Goal: Task Accomplishment & Management: Manage account settings

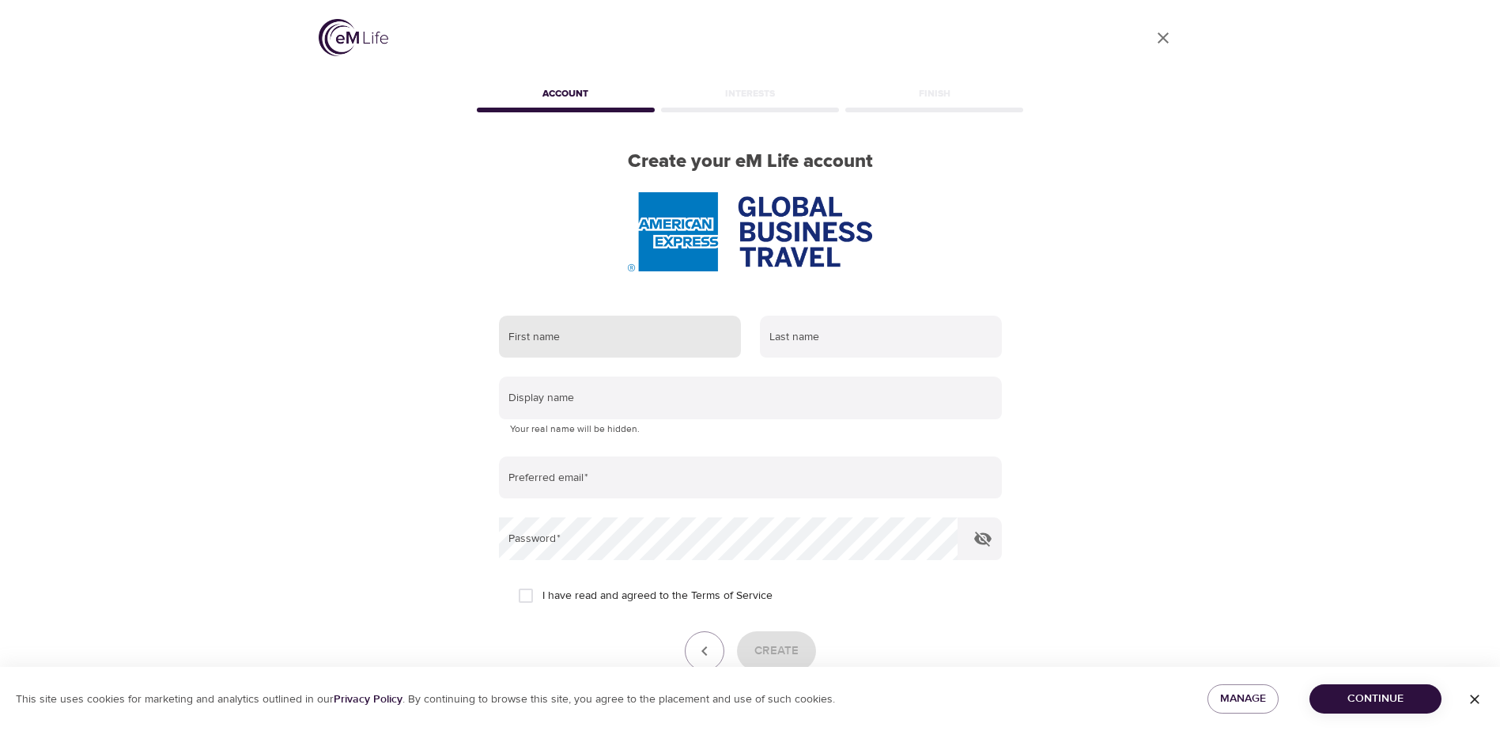
click at [579, 342] on input "text" at bounding box center [620, 337] width 242 height 43
click at [826, 337] on input "text" at bounding box center [881, 337] width 242 height 43
drag, startPoint x: 735, startPoint y: 159, endPoint x: 795, endPoint y: 161, distance: 60.1
click at [795, 161] on h2 "Create your eM Life account" at bounding box center [751, 161] width 554 height 23
copy h2 "eM Life"
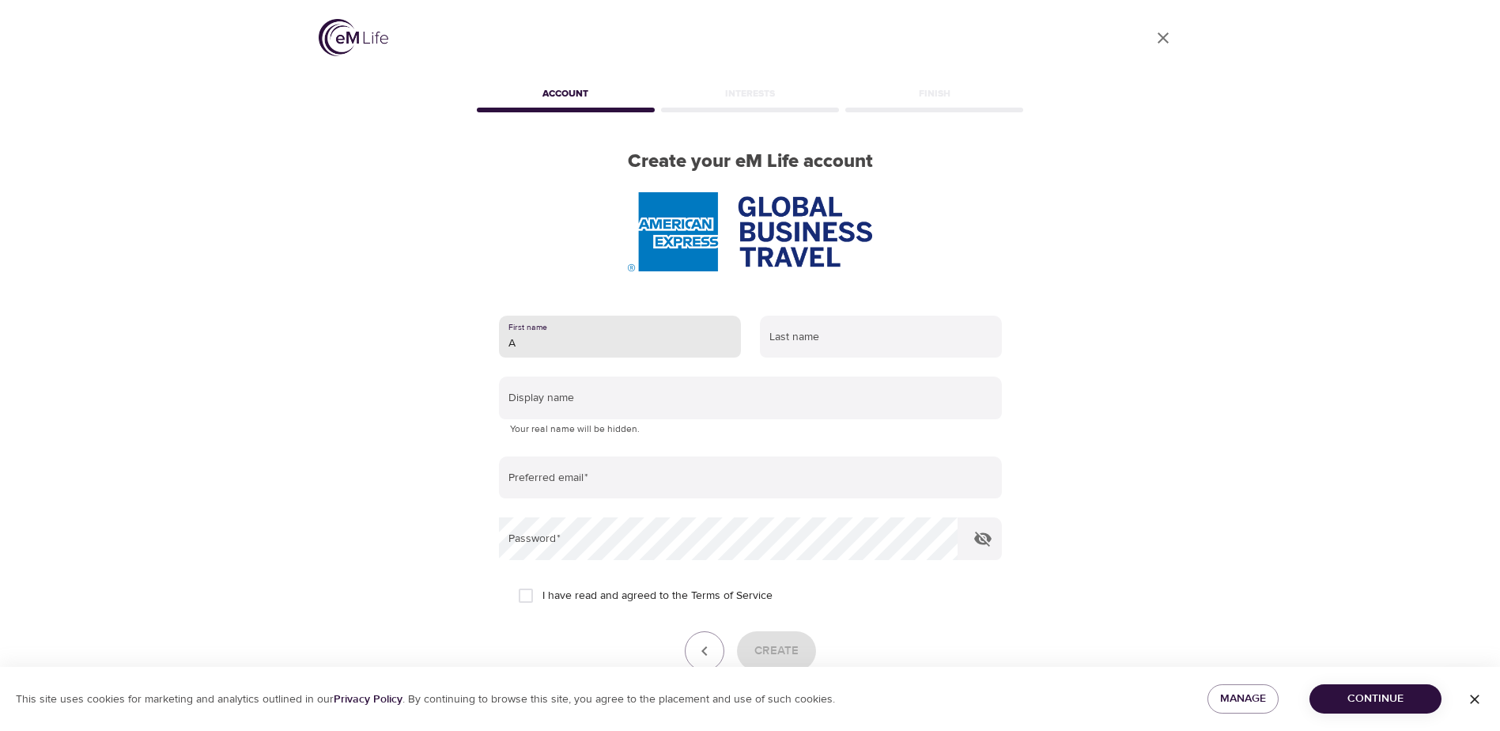
click at [616, 342] on input "A" at bounding box center [620, 337] width 242 height 43
click at [594, 346] on input "A" at bounding box center [620, 337] width 242 height 43
type input "Alex"
type input "Prieto"
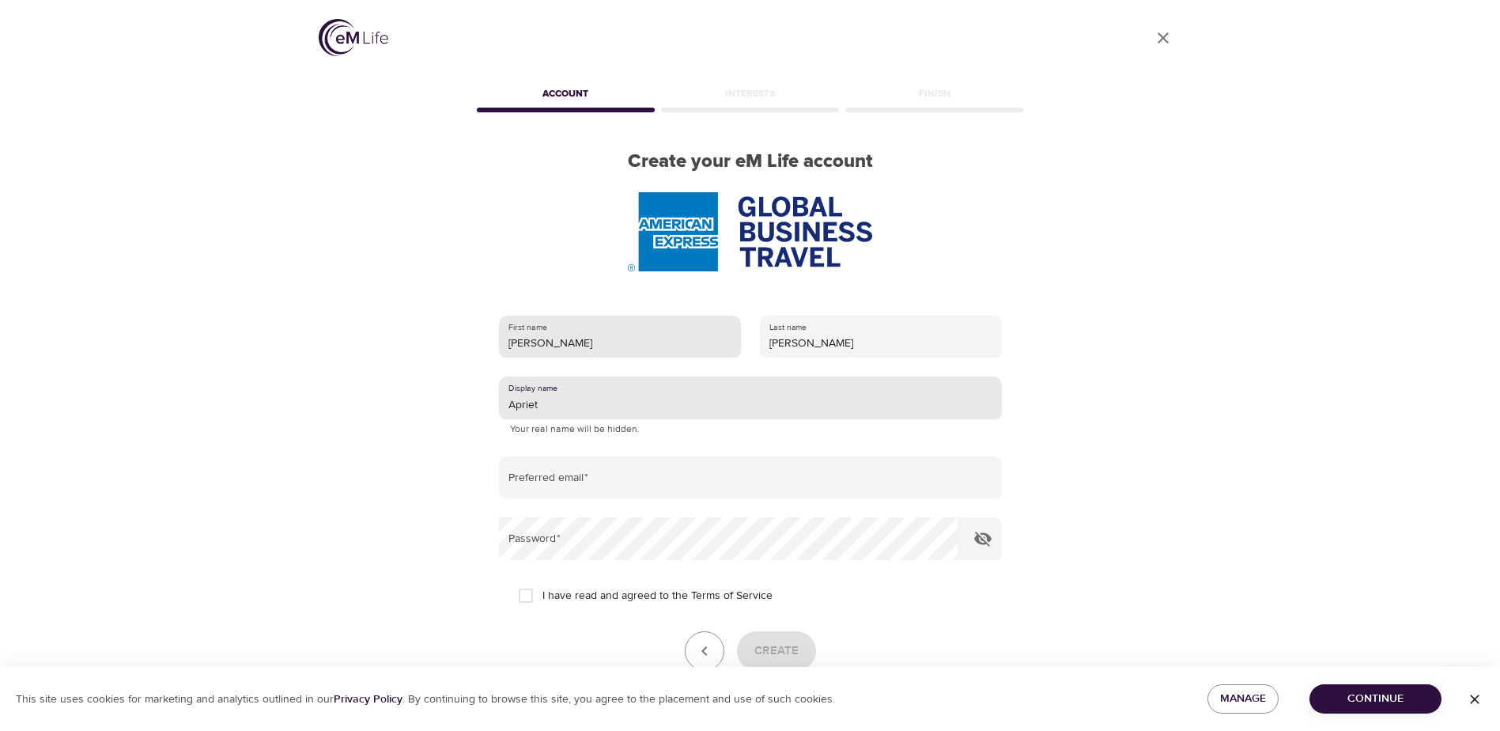
type input "Apriet"
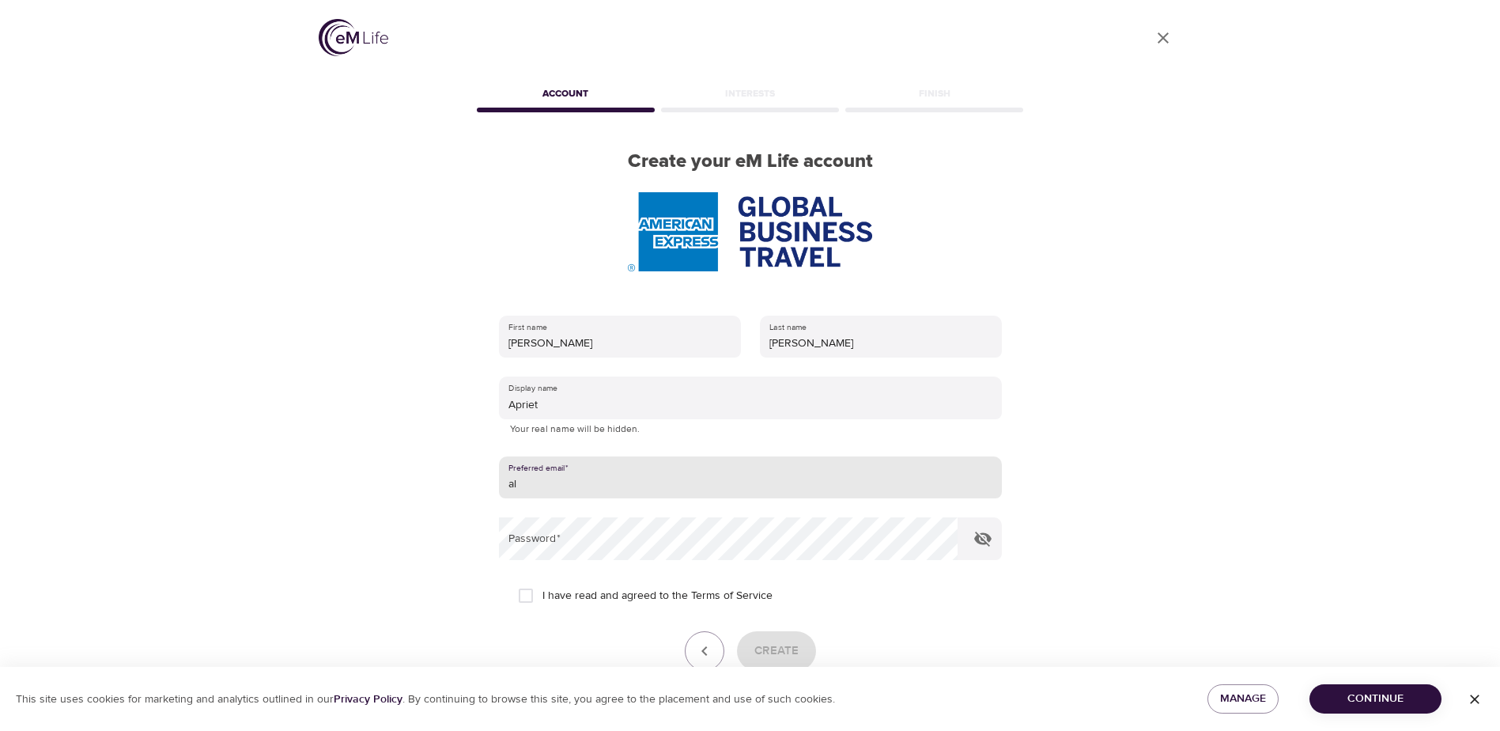
type input "alejandro.prieto@amexgbt.com"
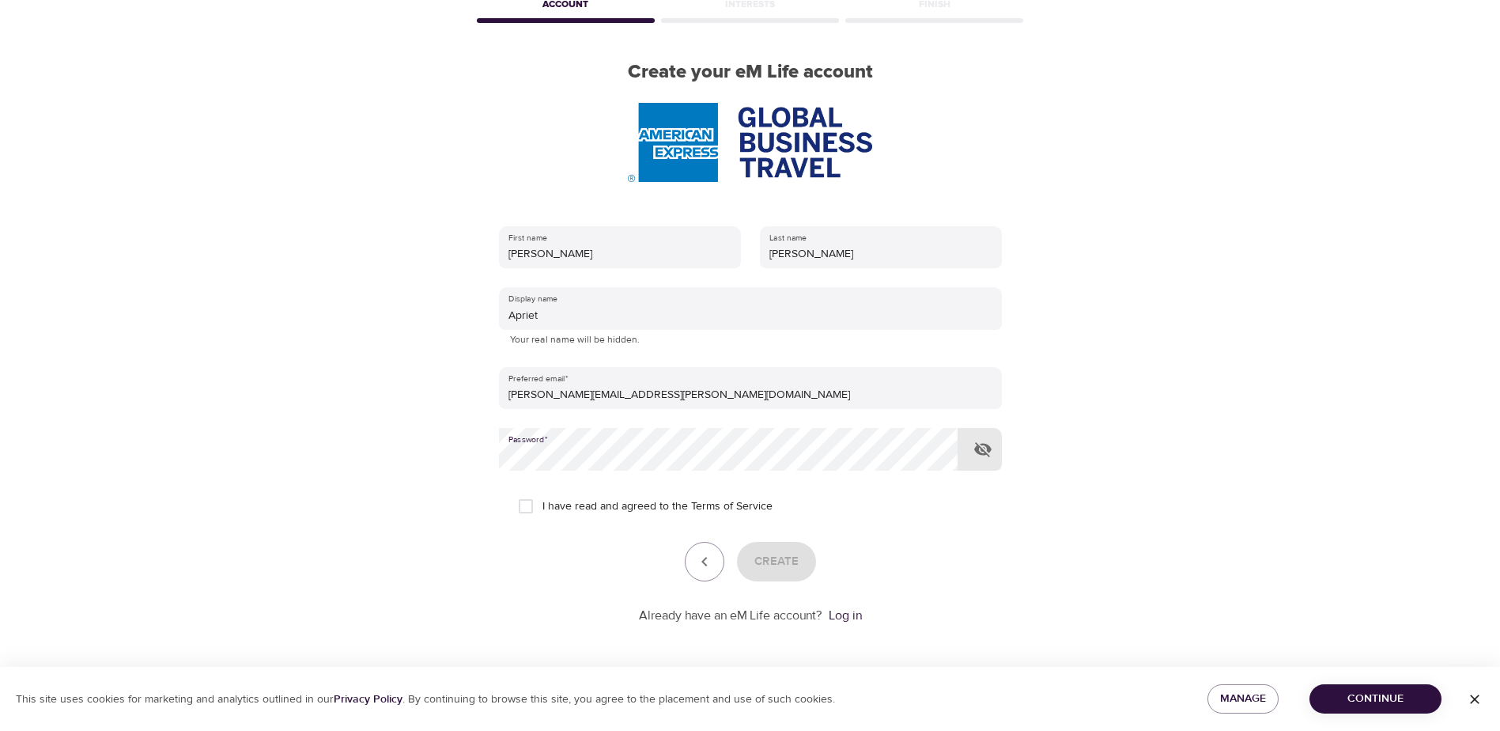
scroll to position [90, 0]
click at [528, 502] on input "I have read and agreed to the Terms of Service" at bounding box center [525, 505] width 33 height 33
checkbox input "true"
click at [790, 561] on span "Create" at bounding box center [776, 560] width 44 height 21
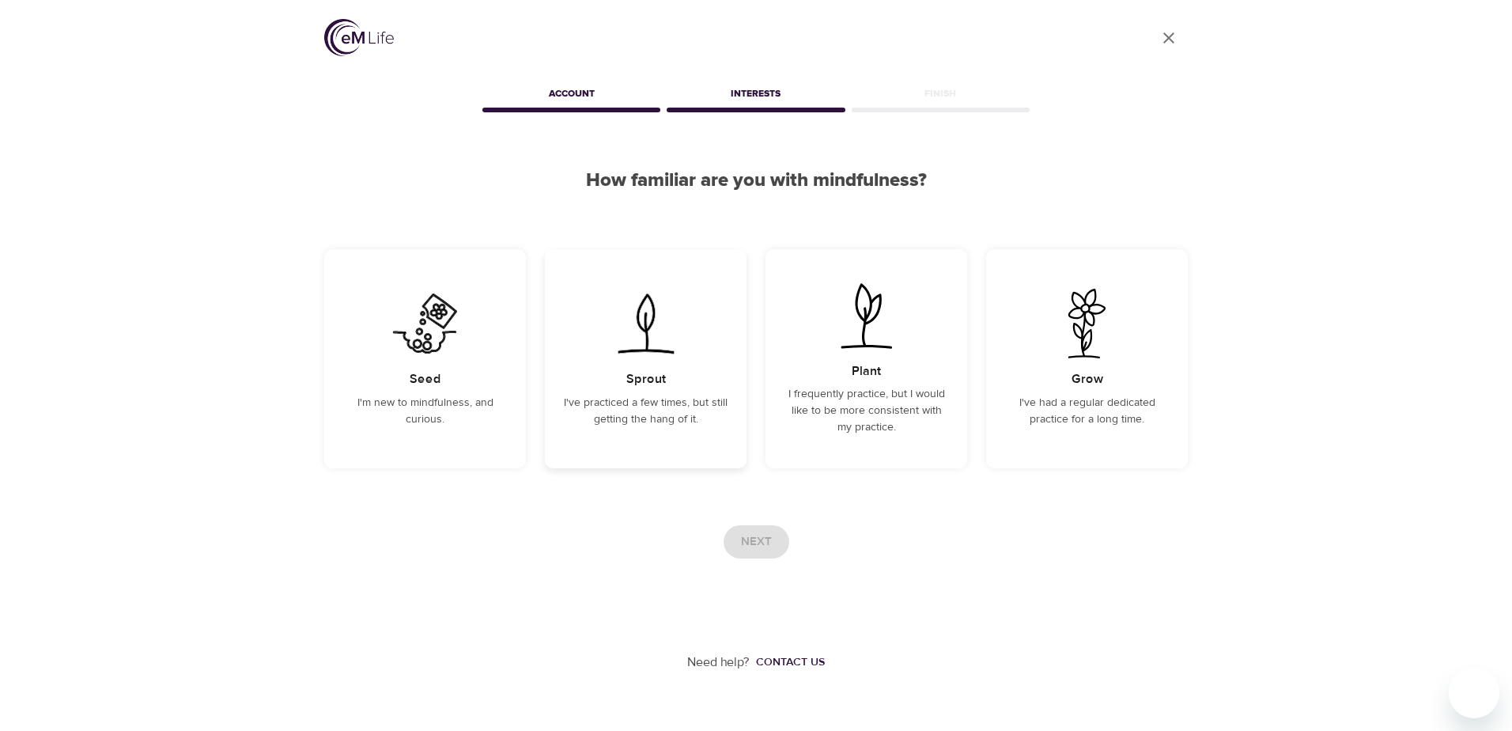
click at [636, 311] on img at bounding box center [646, 324] width 80 height 70
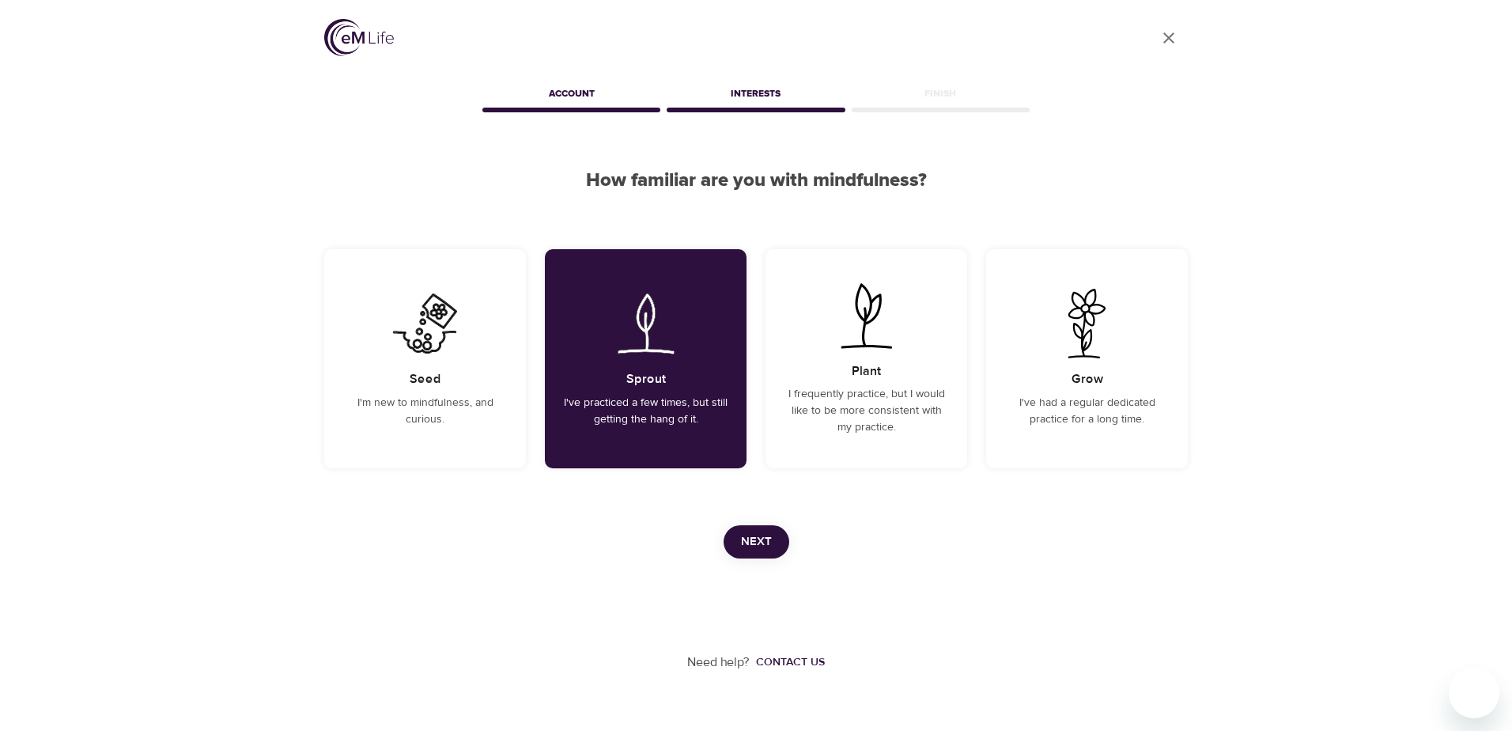
click at [750, 542] on span "Next" at bounding box center [756, 541] width 31 height 21
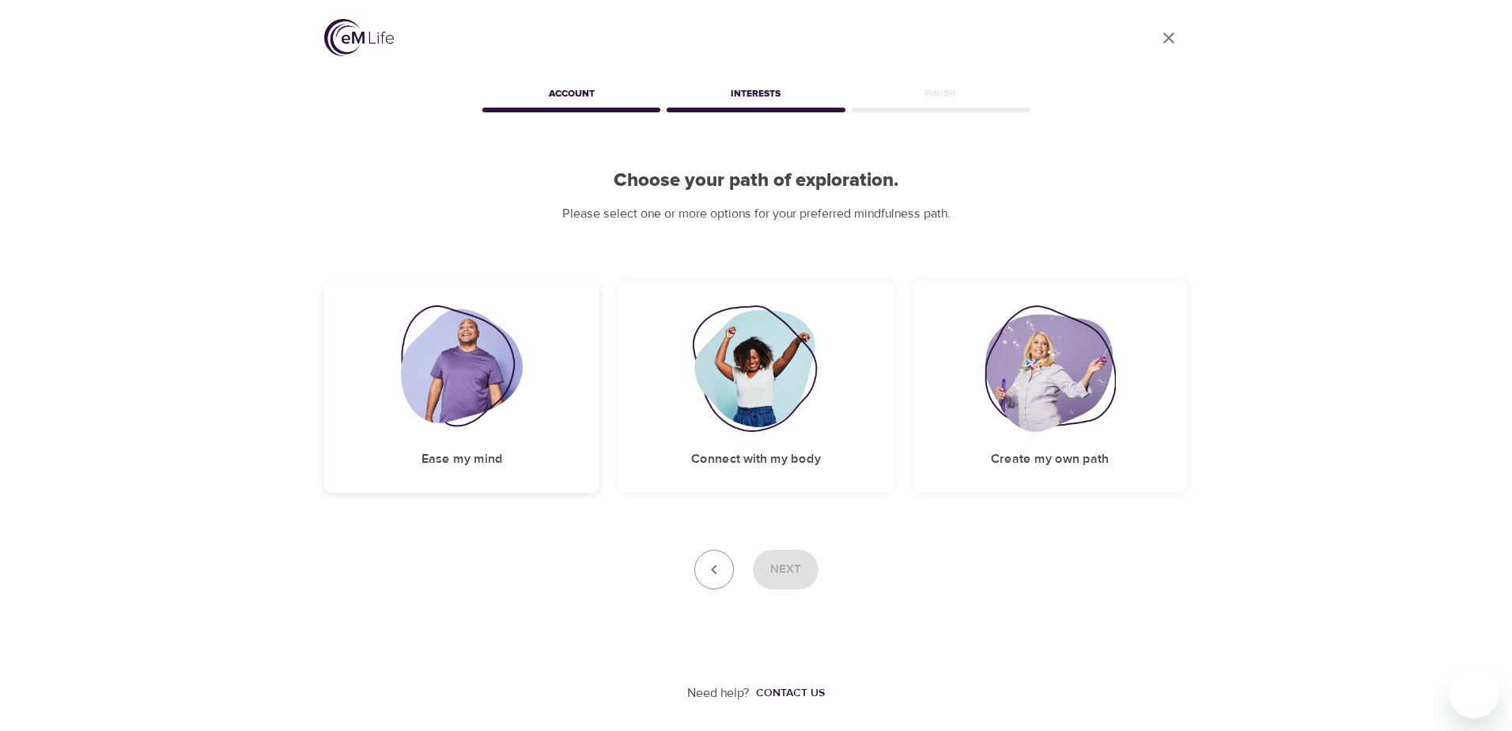
click at [521, 433] on div "Ease my mind" at bounding box center [461, 386] width 275 height 213
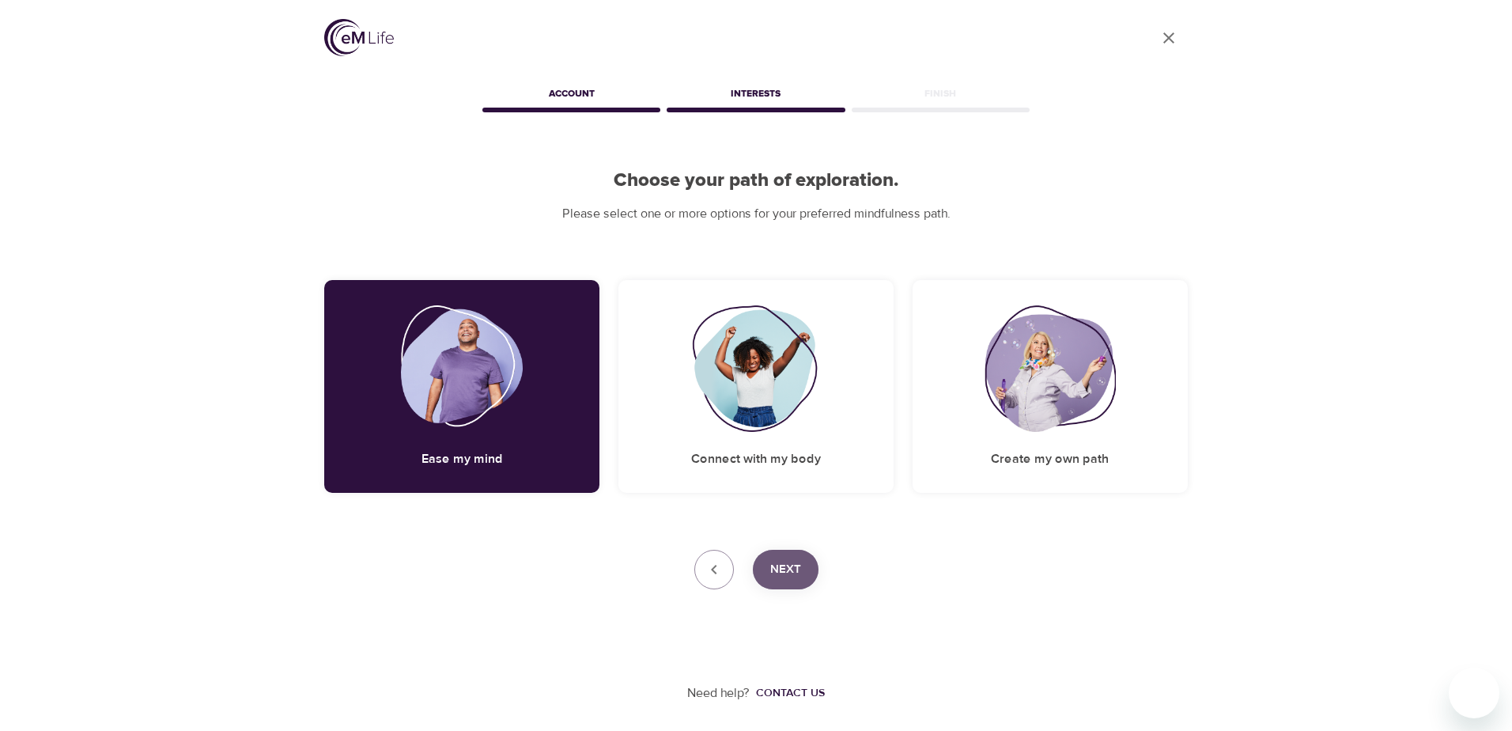
click at [794, 573] on span "Next" at bounding box center [785, 569] width 31 height 21
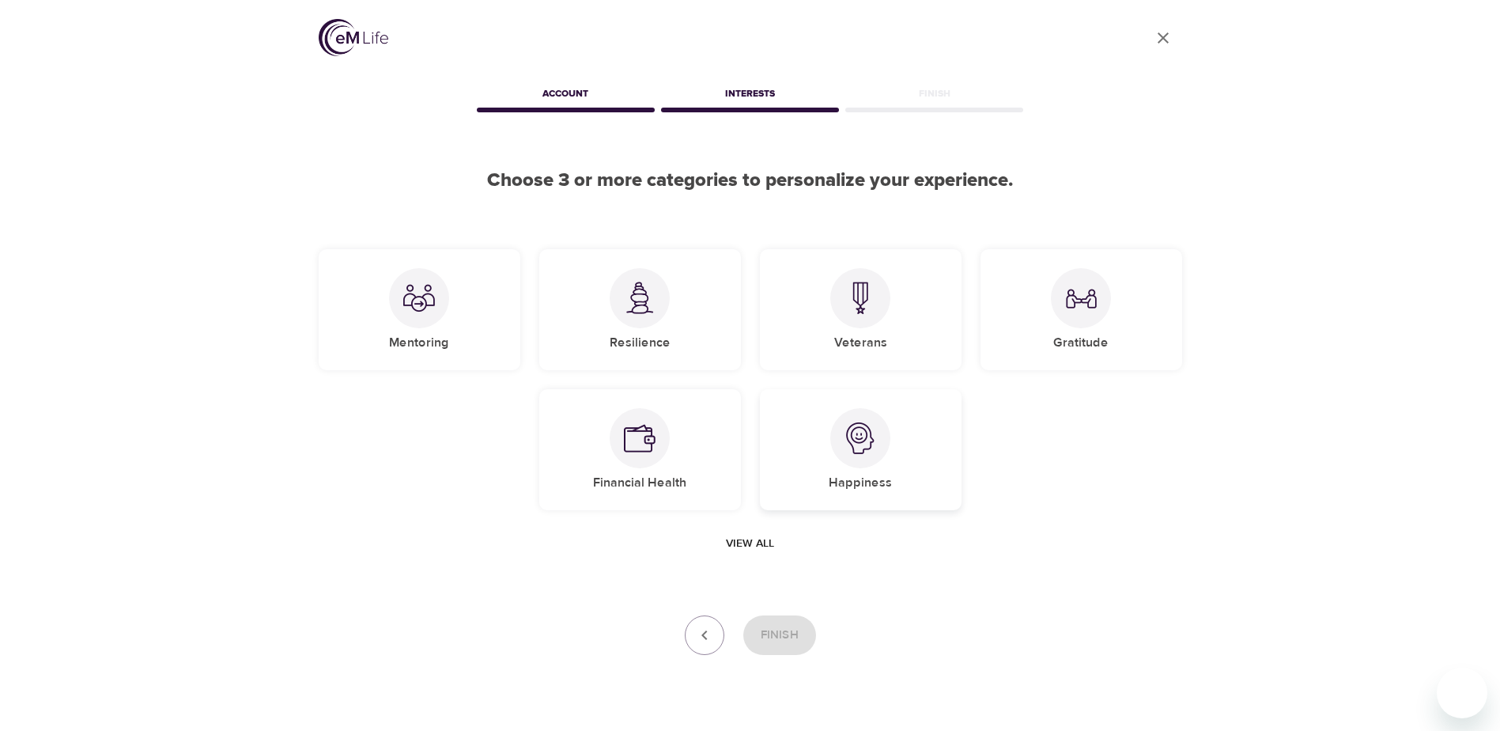
click at [841, 425] on div at bounding box center [860, 438] width 60 height 60
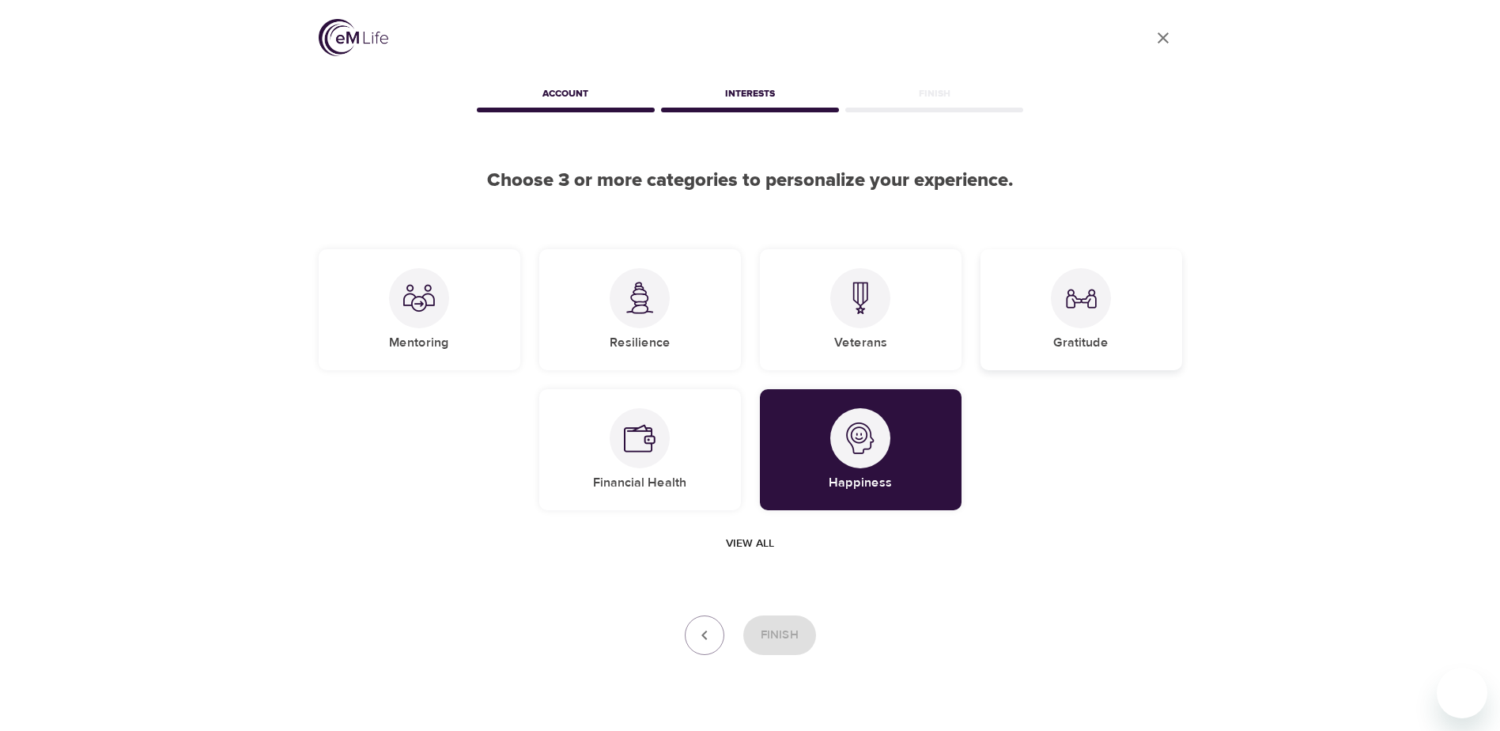
click at [1076, 327] on div at bounding box center [1081, 298] width 60 height 60
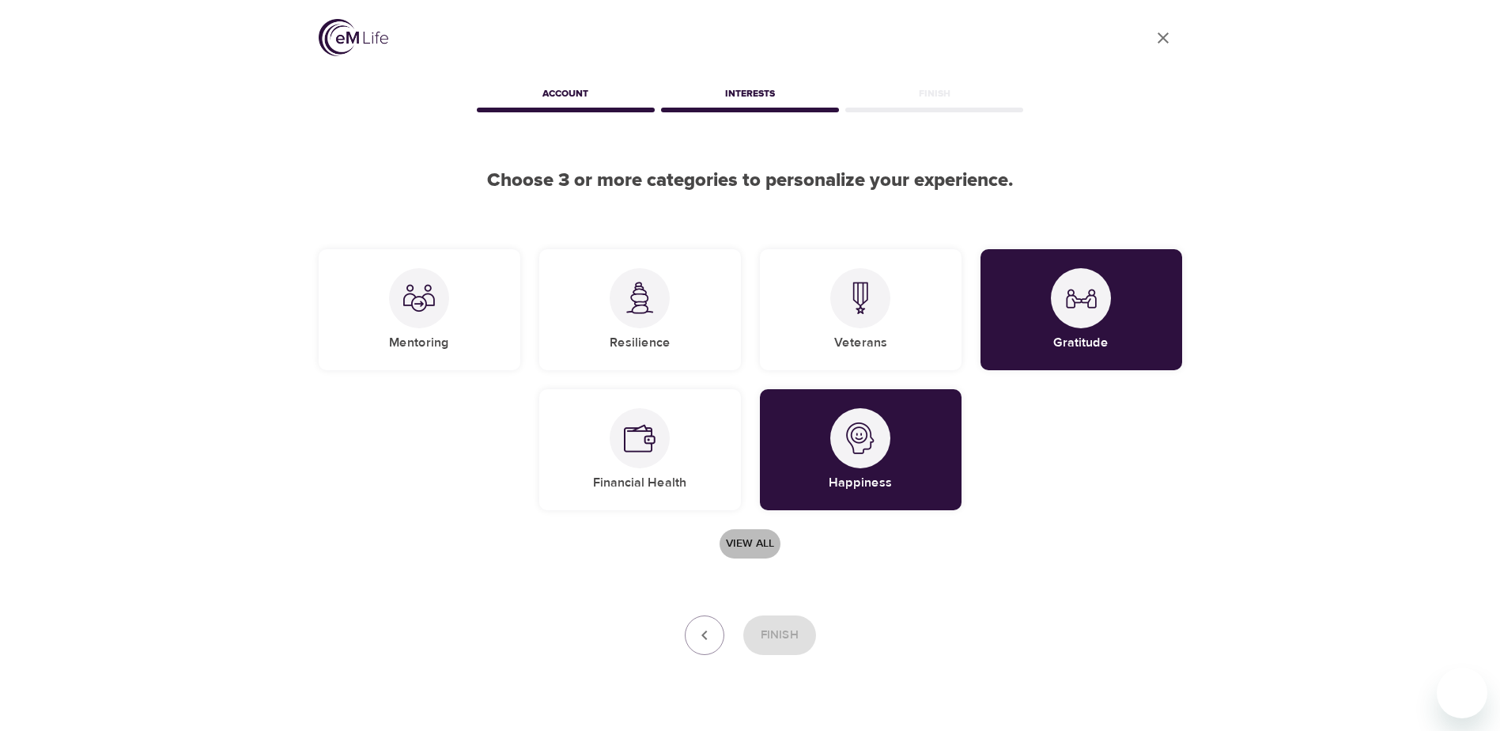
click at [763, 544] on span "View all" at bounding box center [750, 544] width 48 height 20
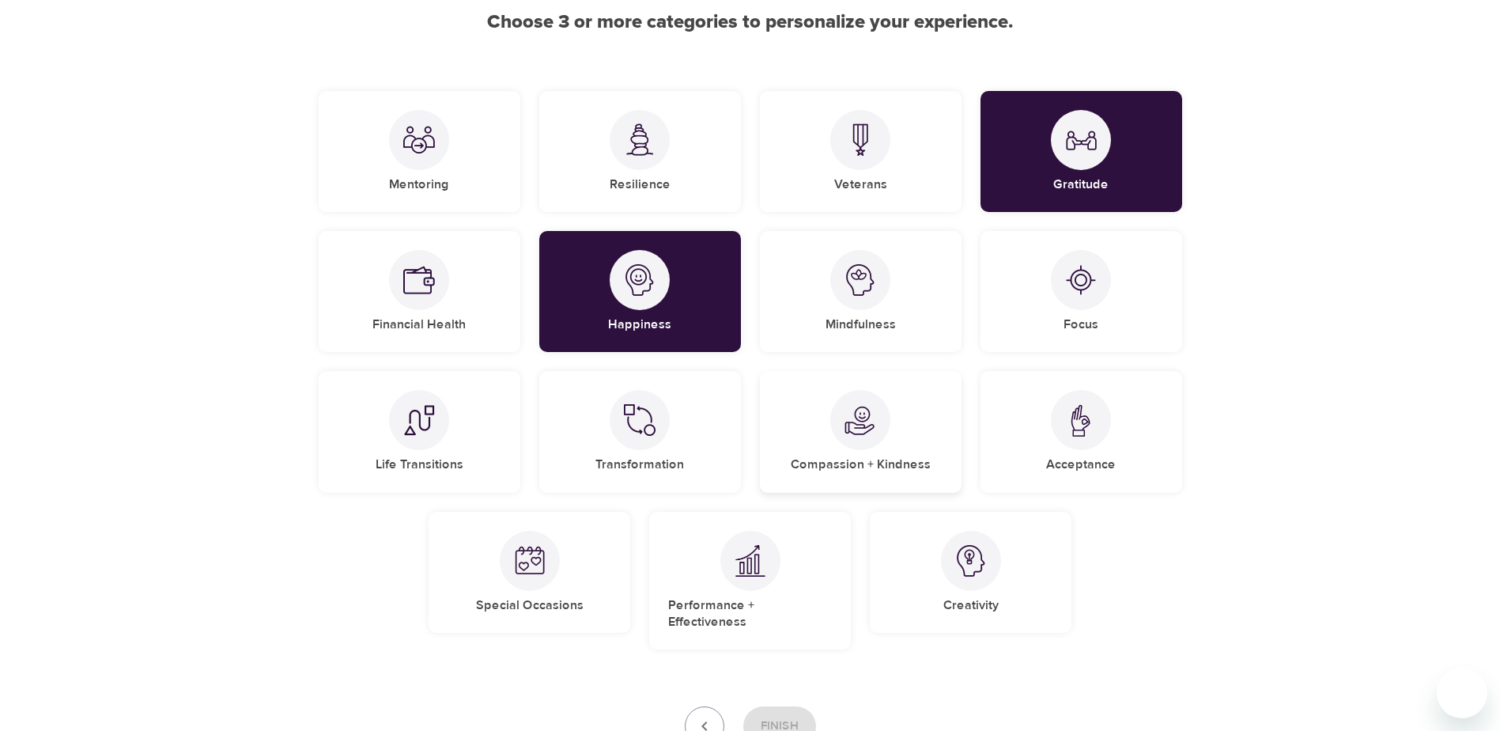
scroll to position [237, 0]
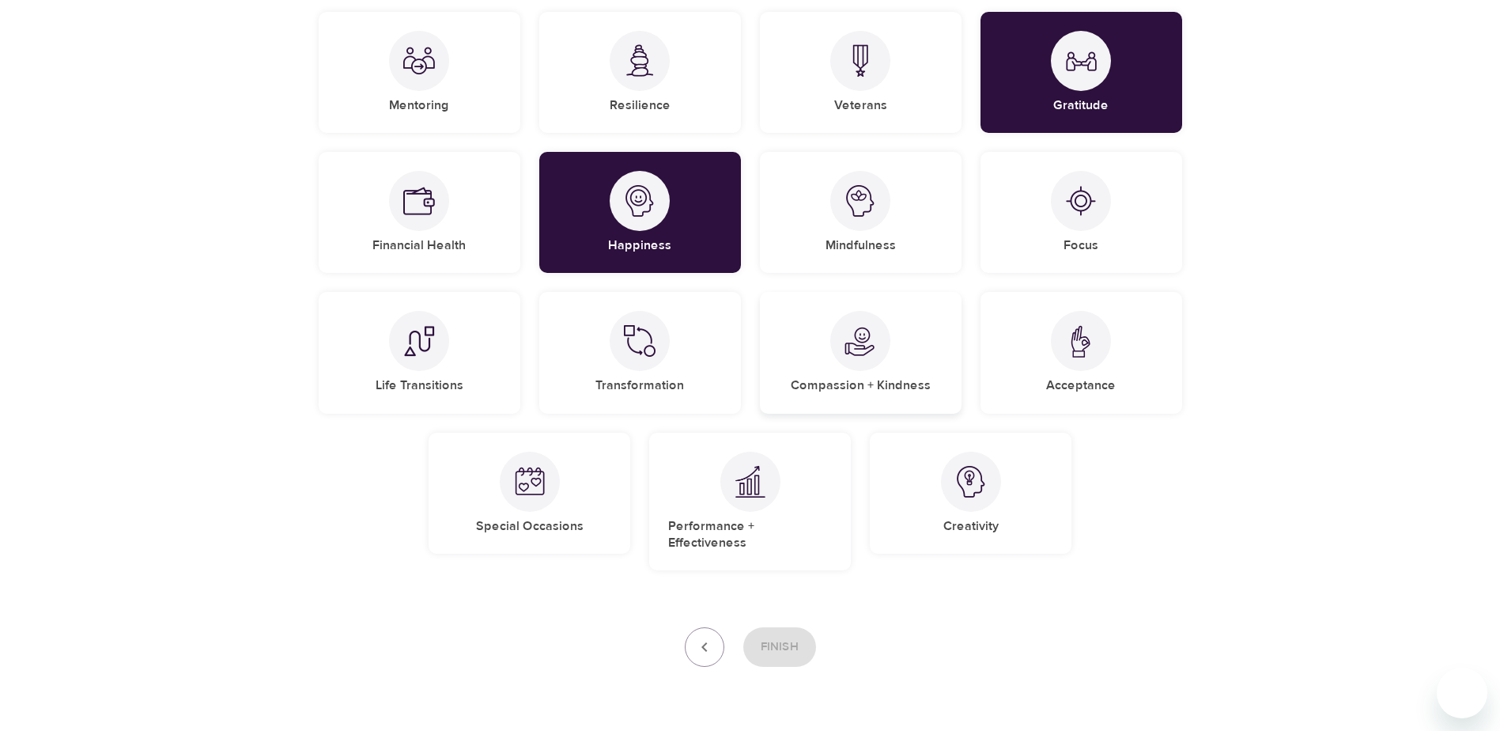
click at [889, 360] on div "Compassion + Kindness" at bounding box center [861, 352] width 202 height 121
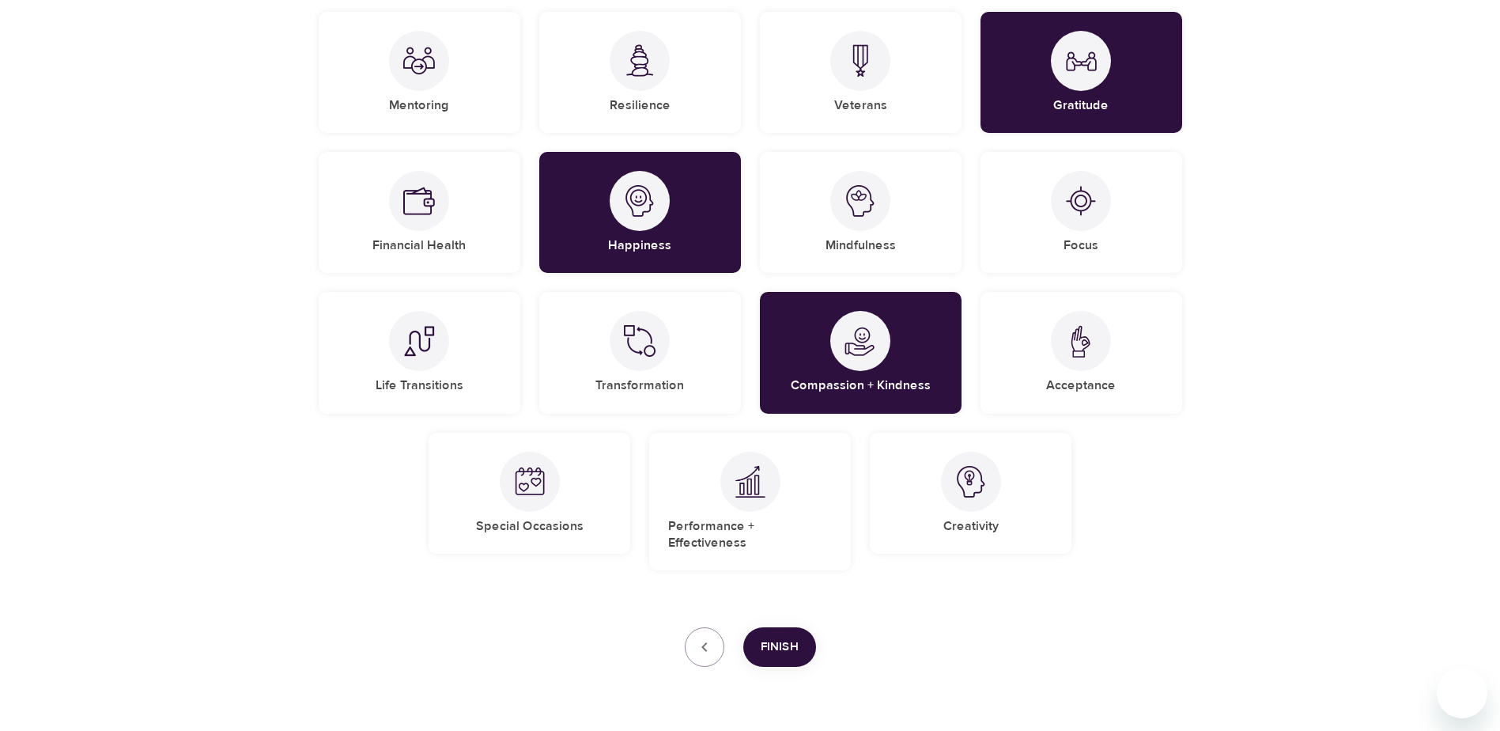
click at [777, 637] on span "Finish" at bounding box center [780, 647] width 38 height 21
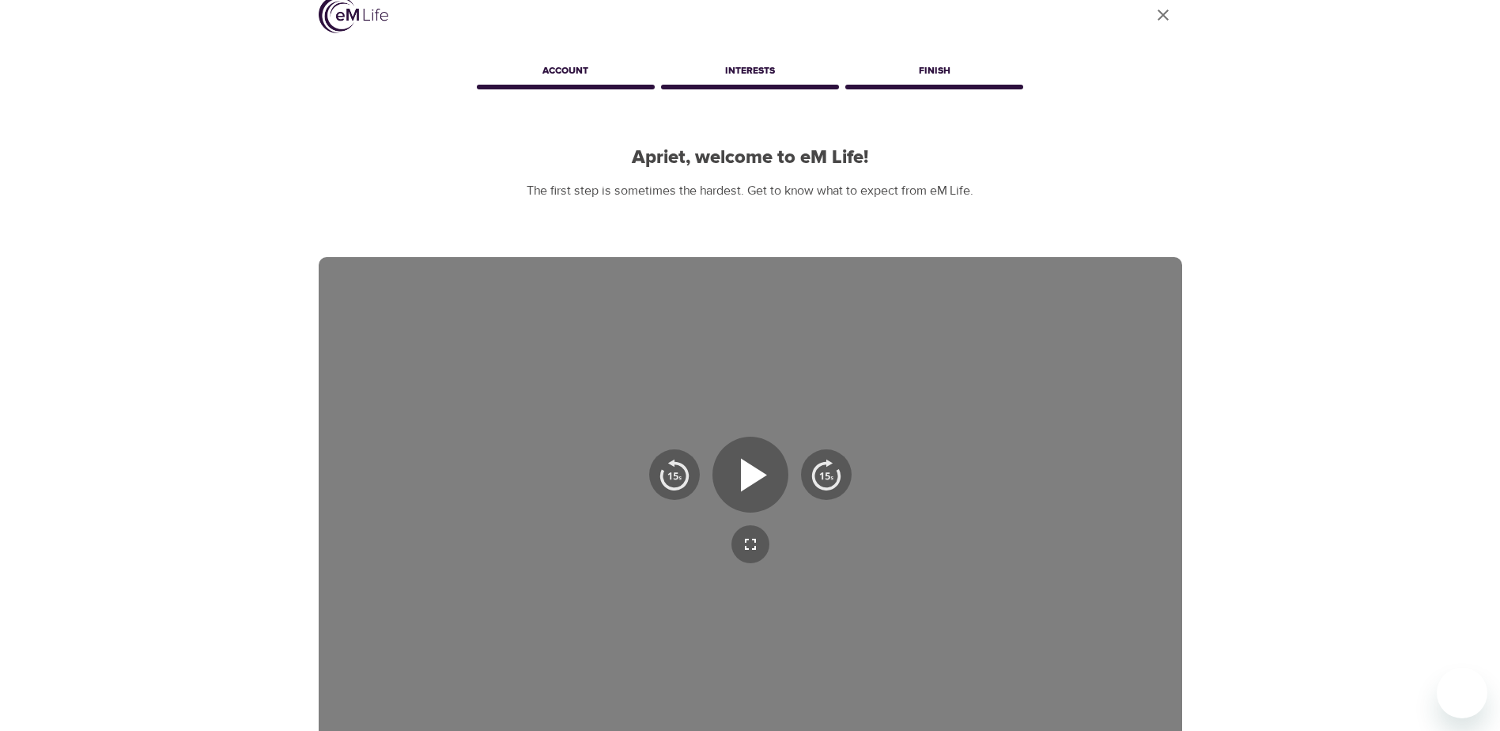
scroll to position [7, 0]
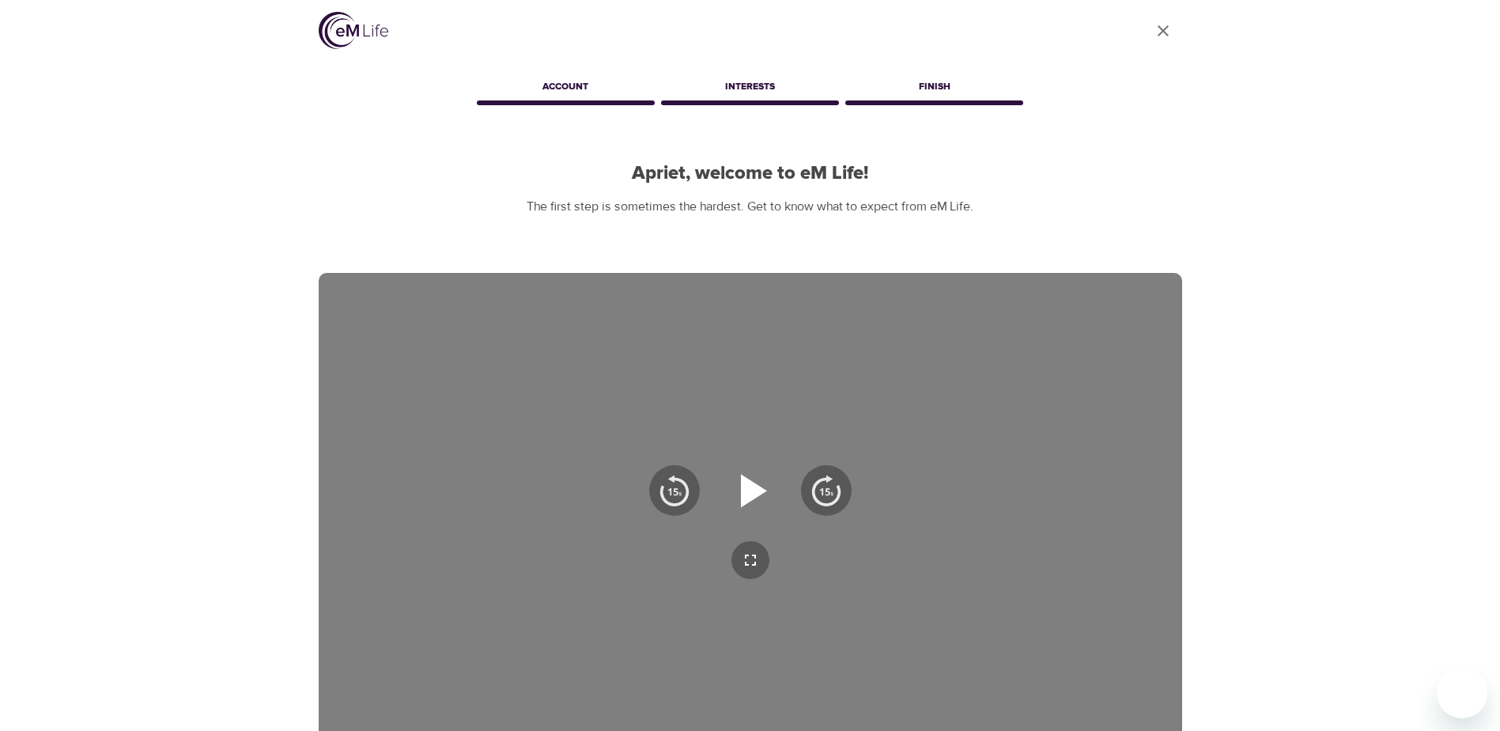
click at [766, 498] on icon "button" at bounding box center [750, 490] width 57 height 57
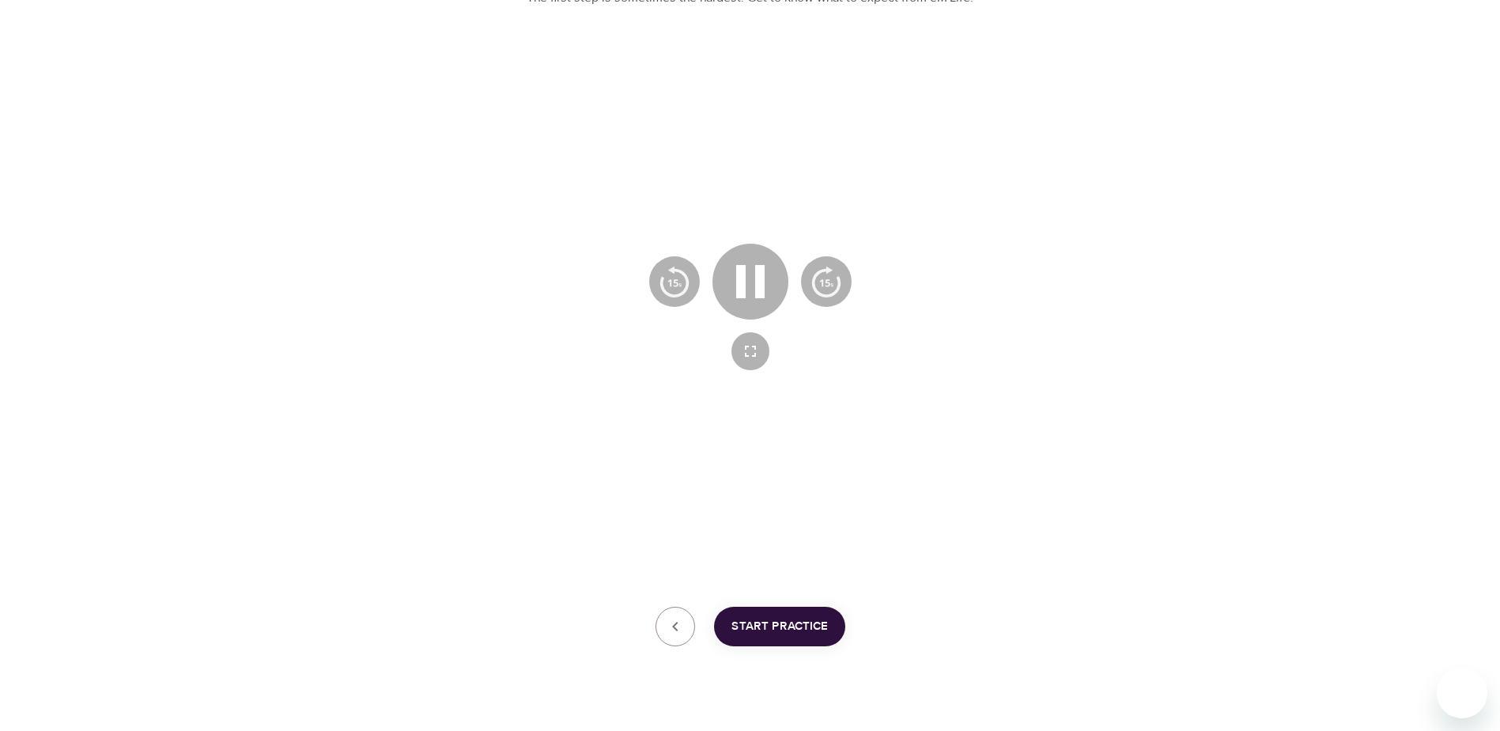
scroll to position [244, 0]
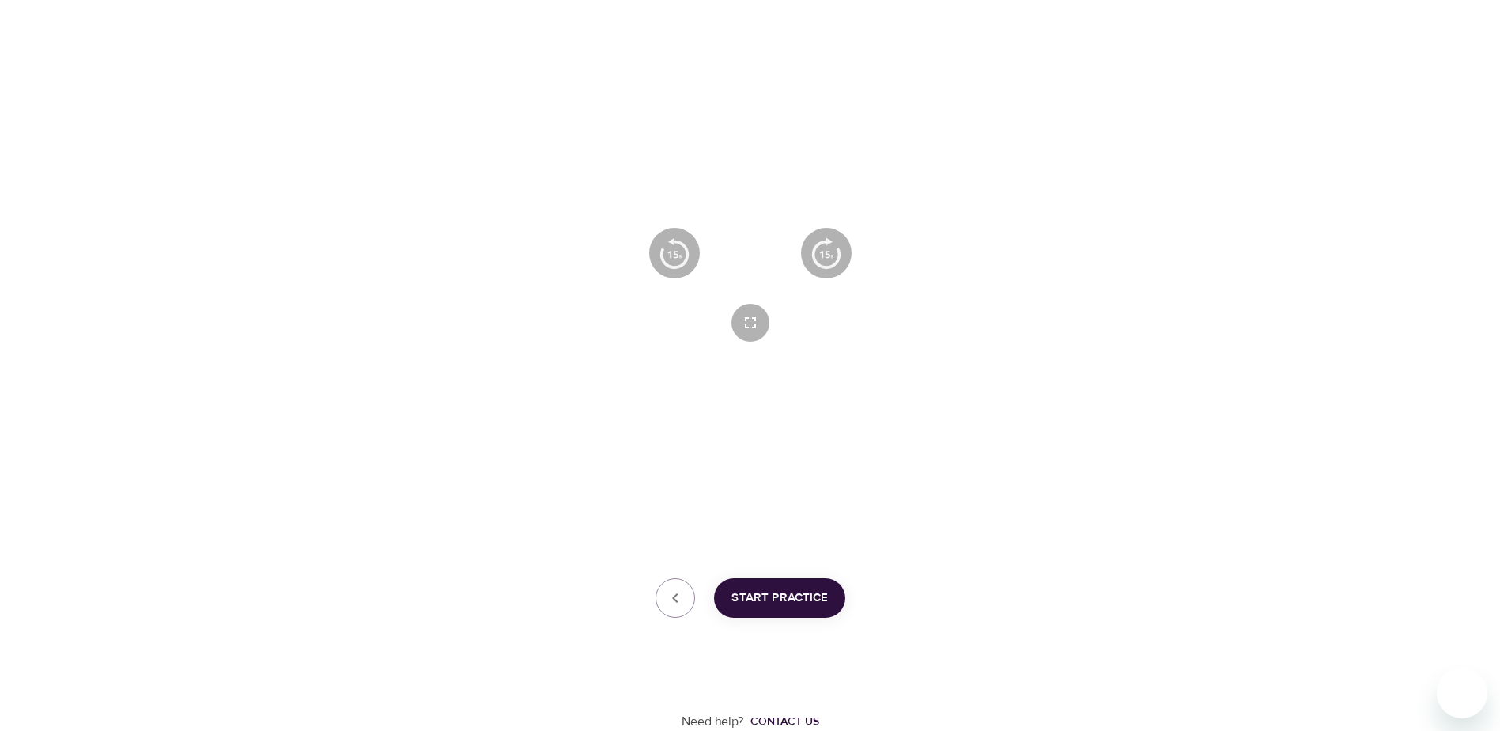
click at [748, 254] on icon "button" at bounding box center [750, 253] width 57 height 57
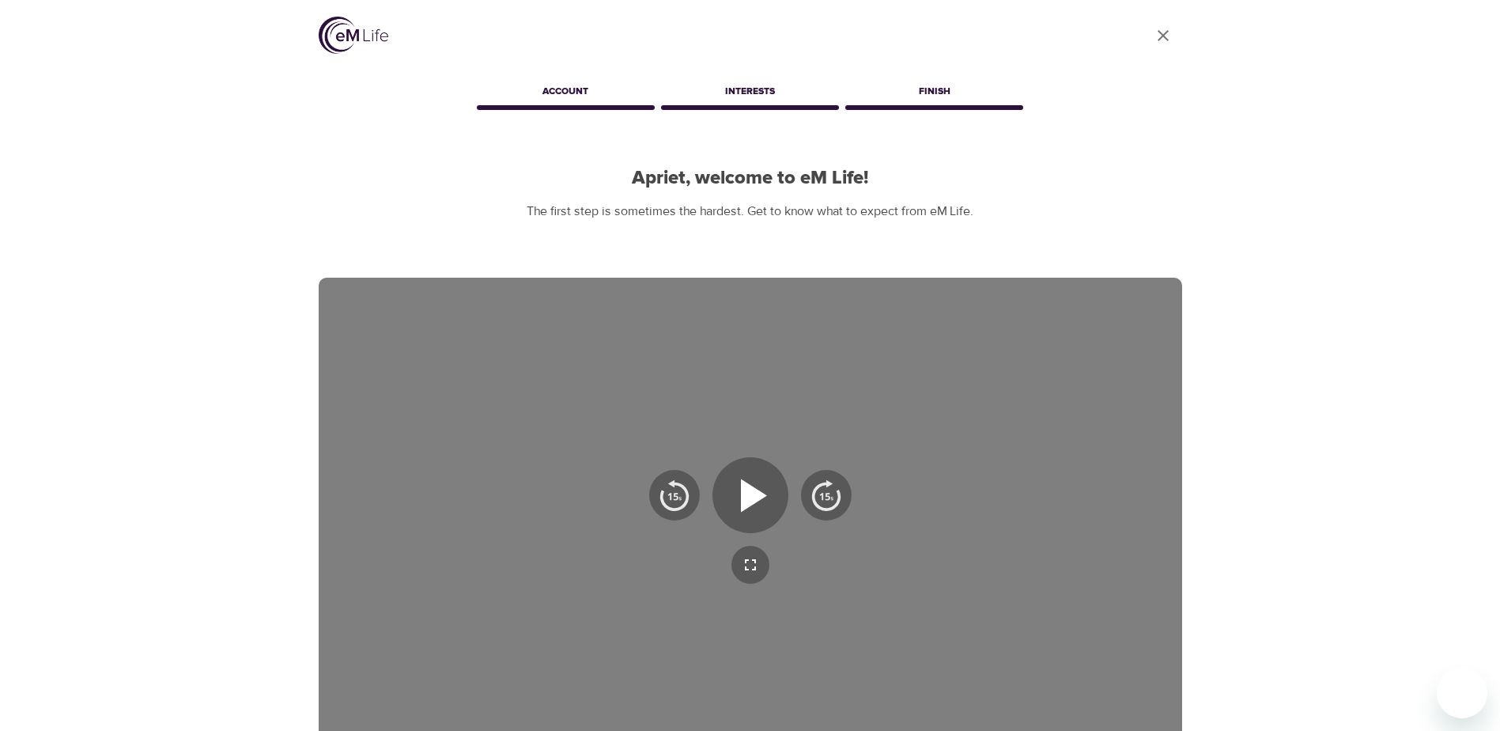
scroll to position [0, 0]
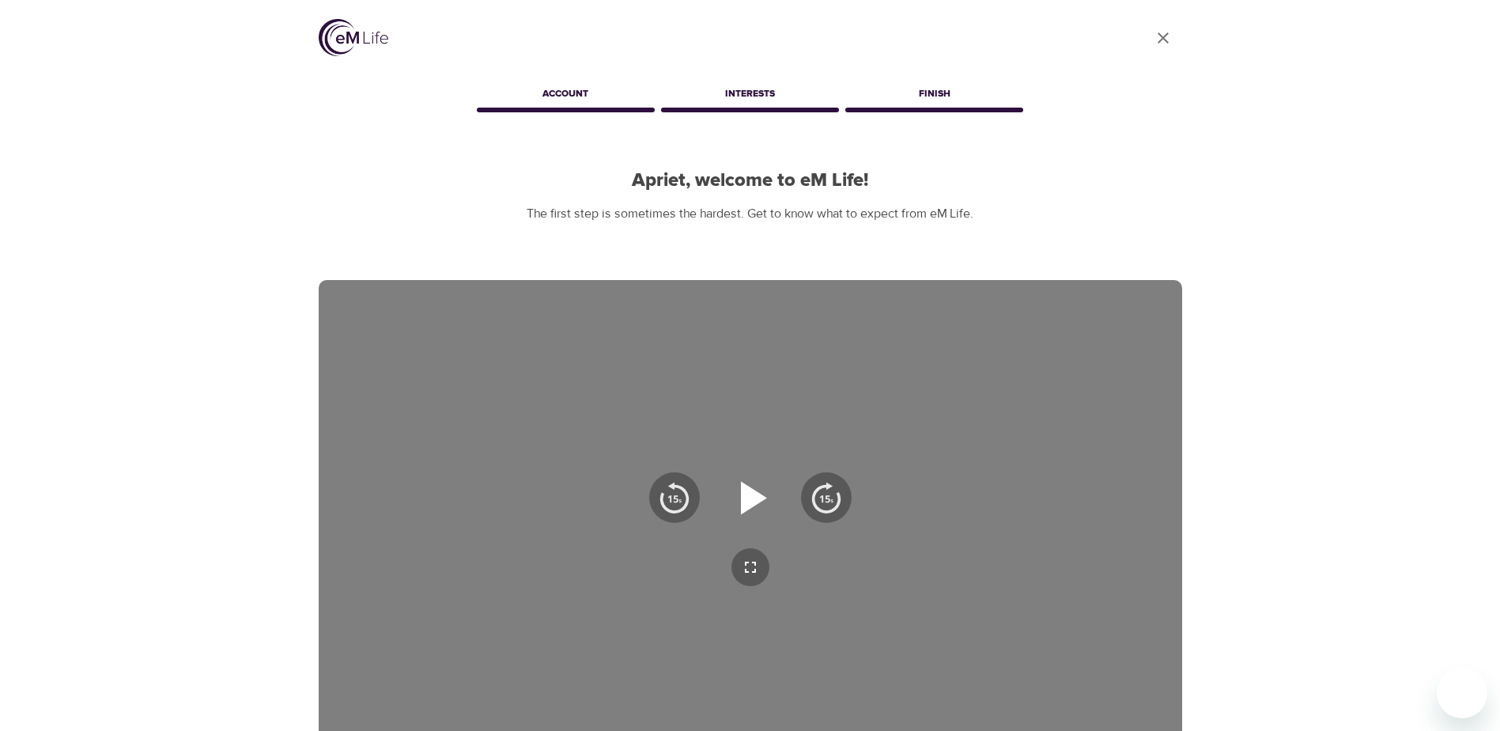
click at [745, 512] on icon "button" at bounding box center [750, 497] width 57 height 57
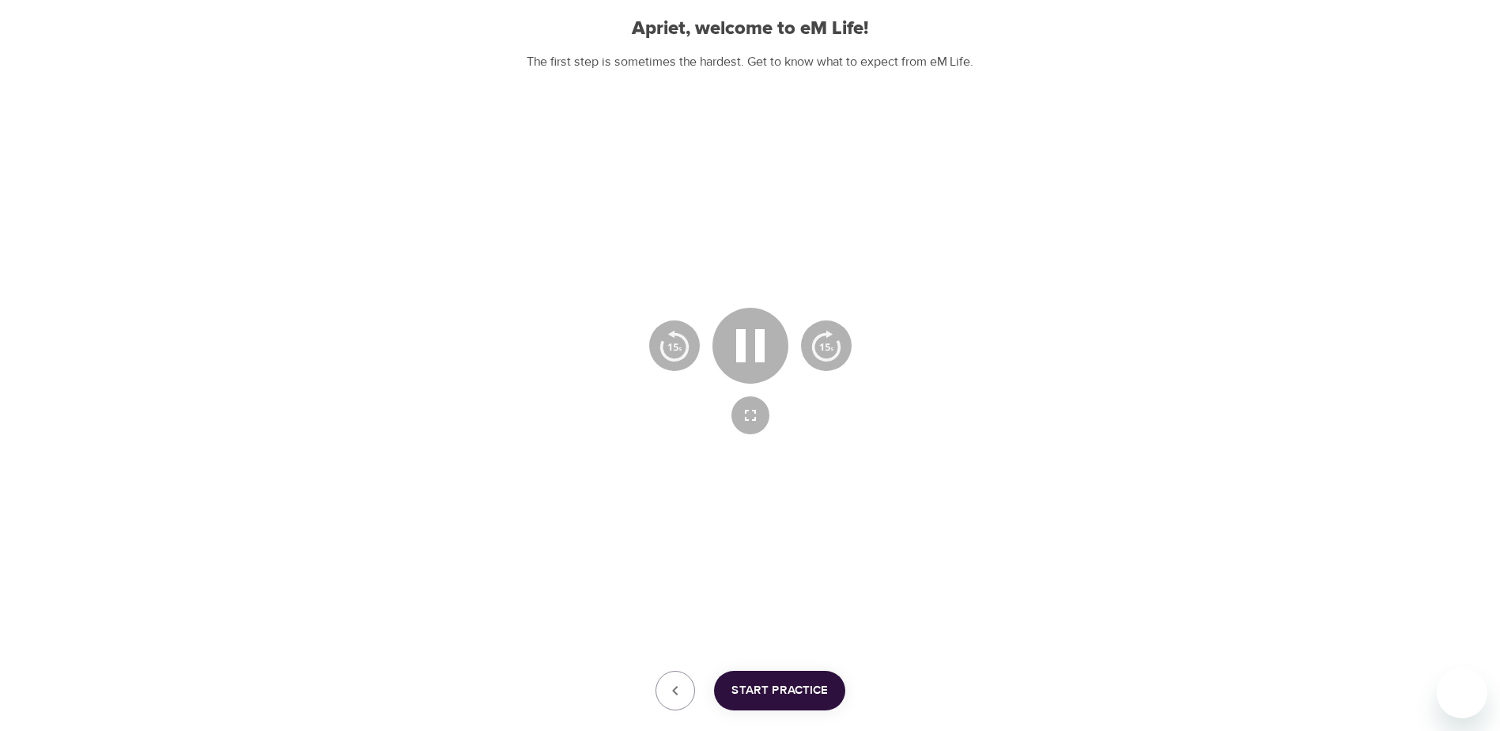
scroll to position [244, 0]
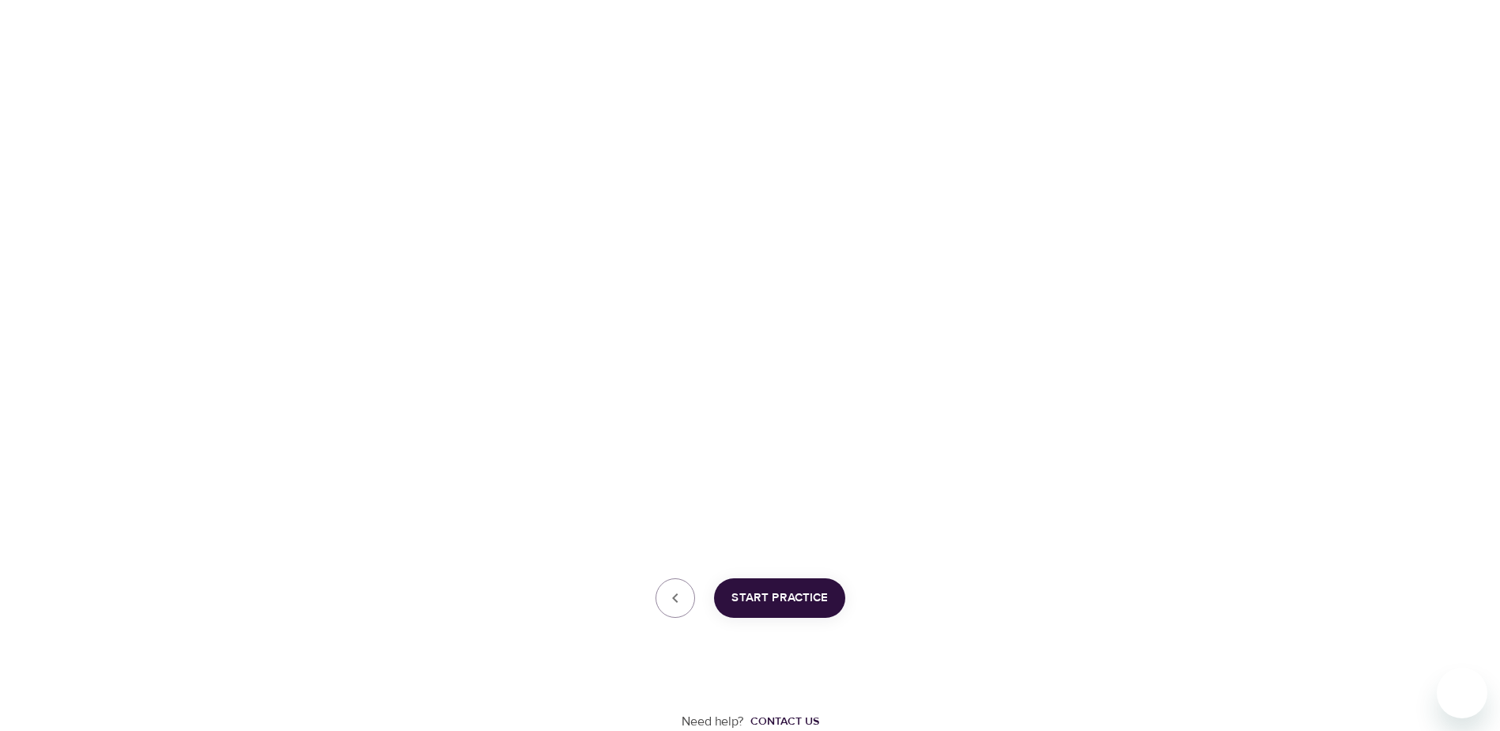
click at [787, 588] on span "Start Practice" at bounding box center [779, 598] width 96 height 21
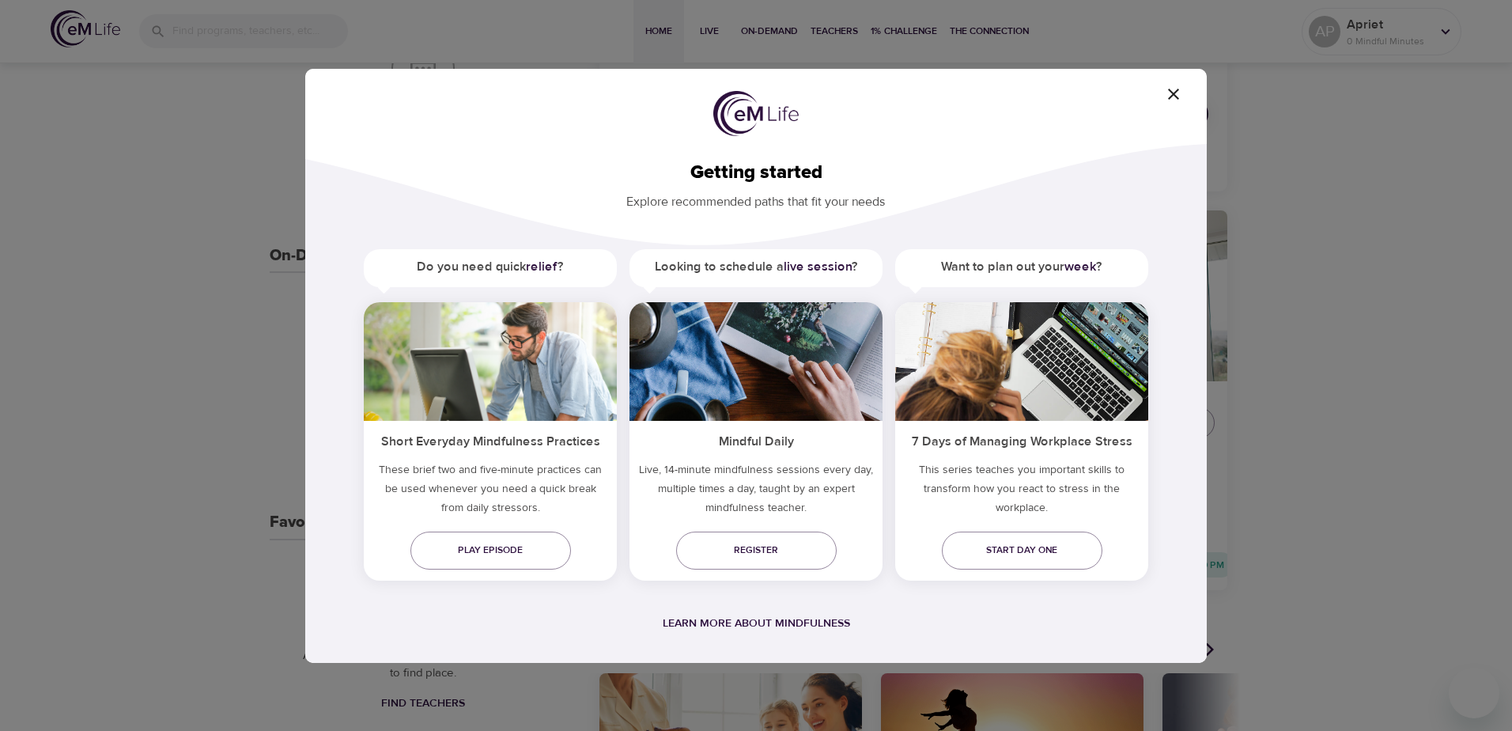
click at [1169, 95] on icon "button" at bounding box center [1173, 94] width 19 height 19
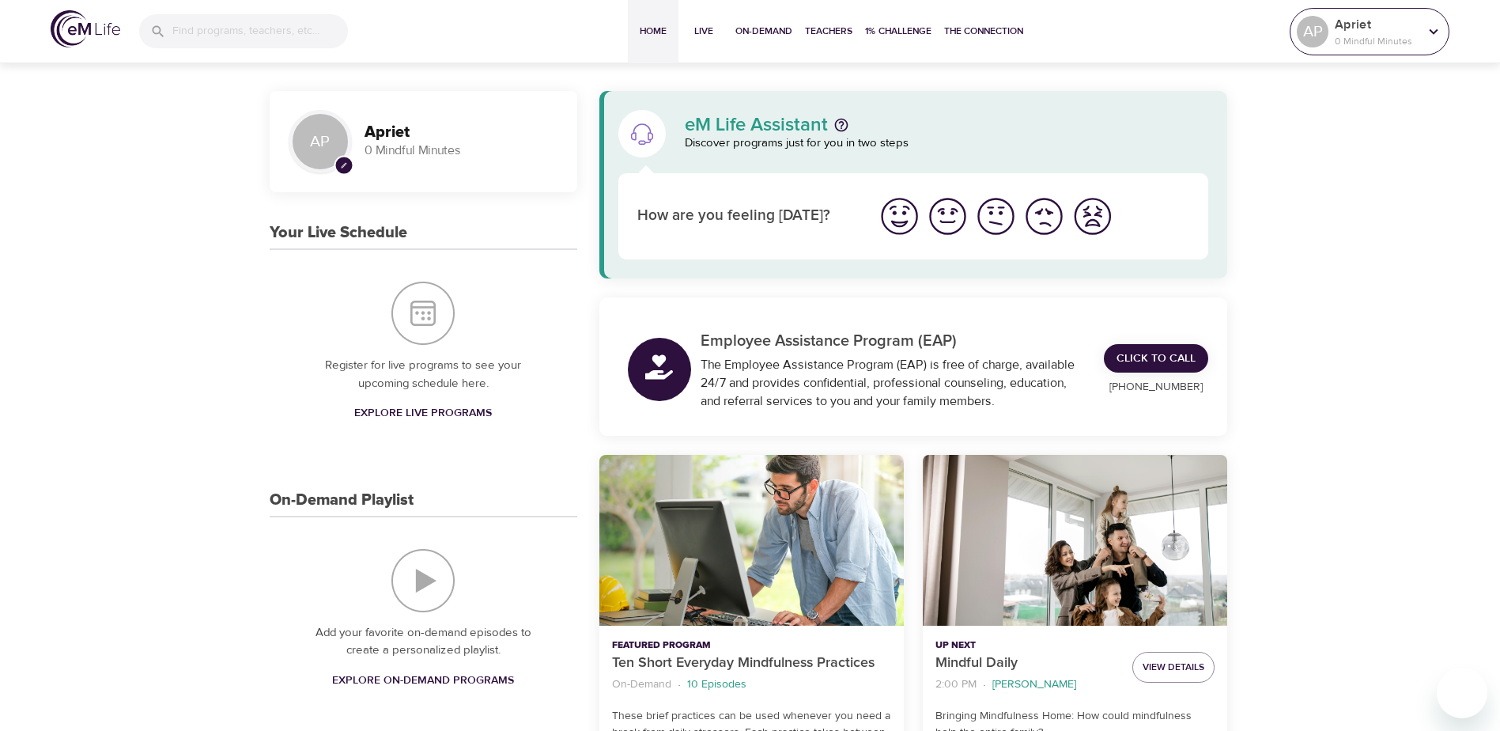
click at [1419, 35] on div "Apriet 0 Mindful Minutes" at bounding box center [1377, 32] width 90 height 40
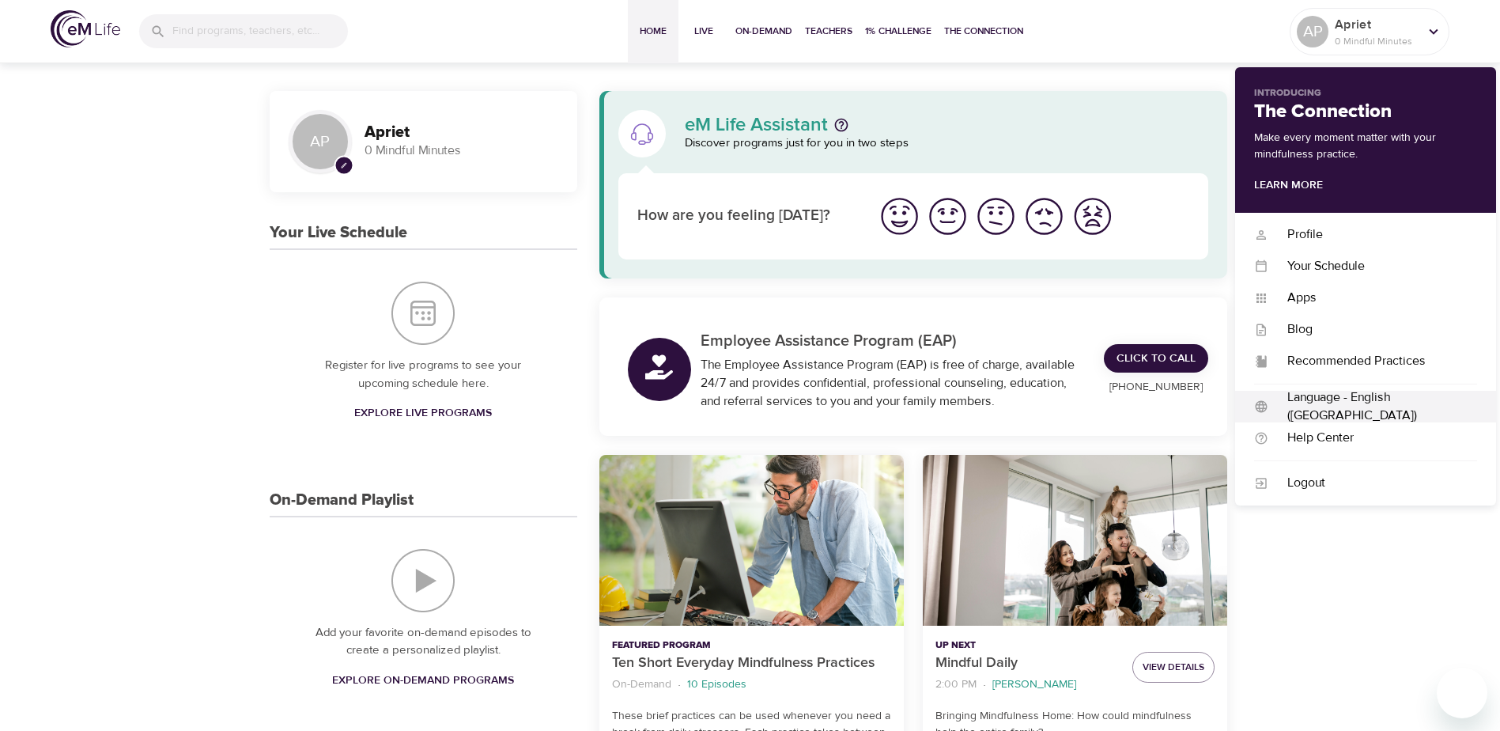
click at [1404, 395] on div "Language - English (US) Language - English (US)" at bounding box center [1365, 407] width 261 height 32
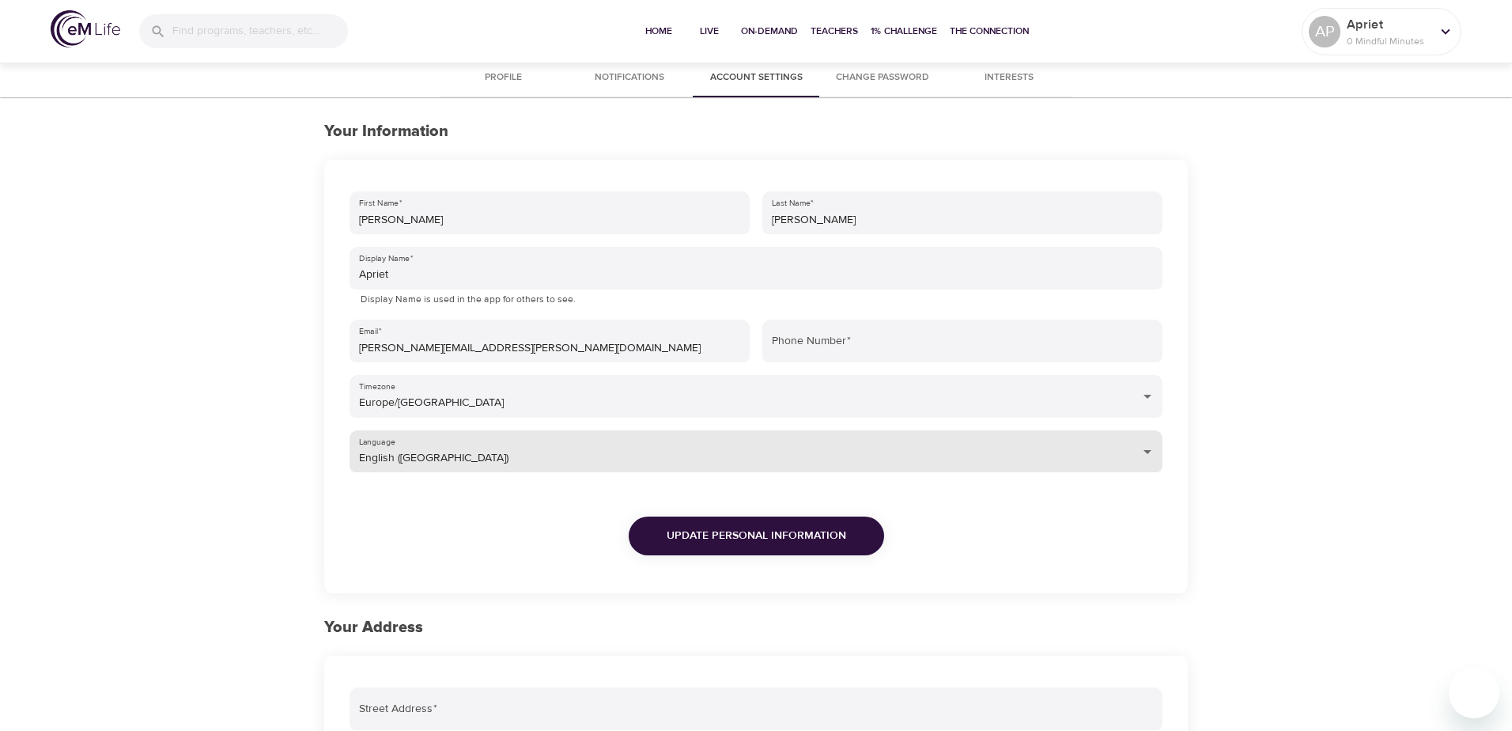
click at [919, 441] on body "Home Live On-Demand Teachers 1% Challenge The Connection AP Apriet 0 Mindful Mi…" at bounding box center [756, 588] width 1512 height 1177
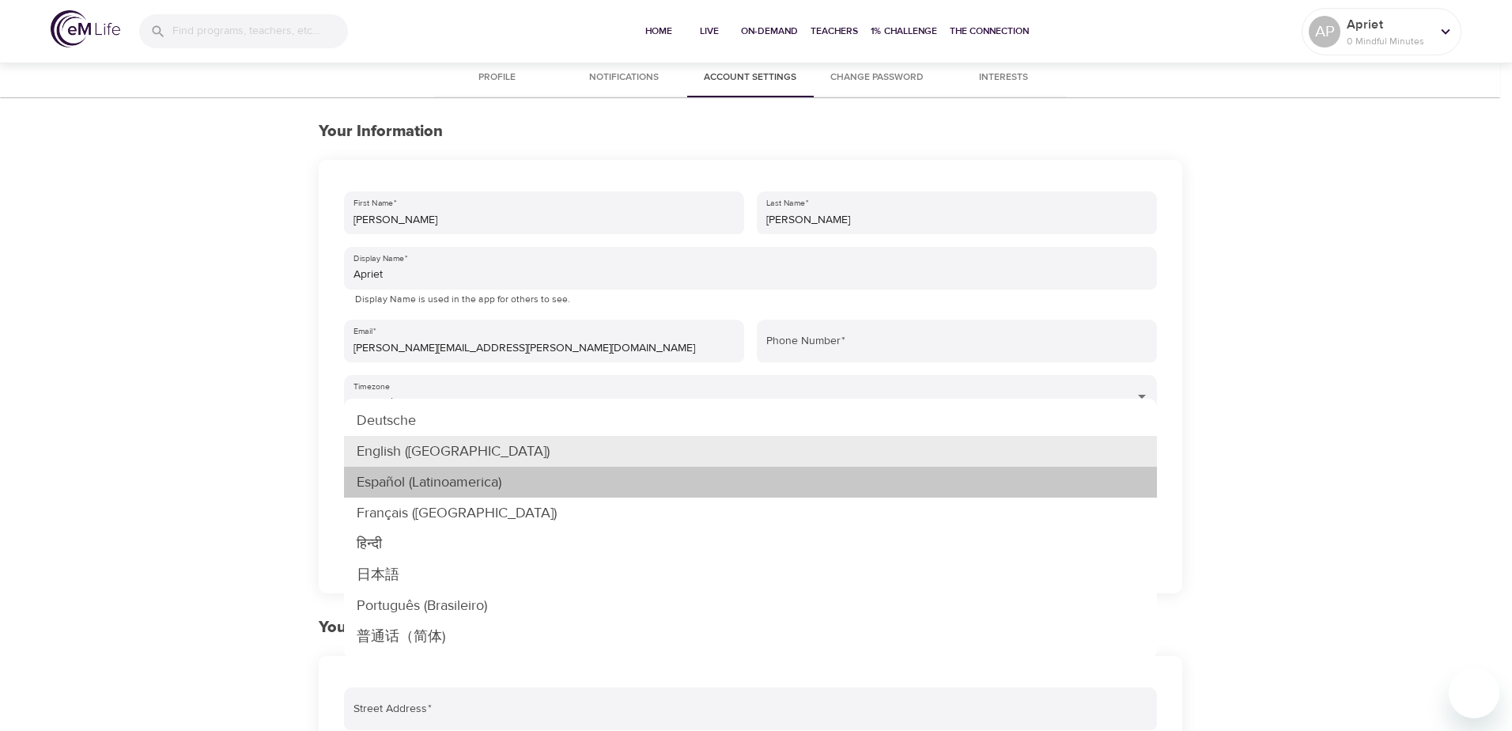
click at [539, 489] on li "Español (Latinoamerica)" at bounding box center [750, 482] width 813 height 31
type input "es-LA"
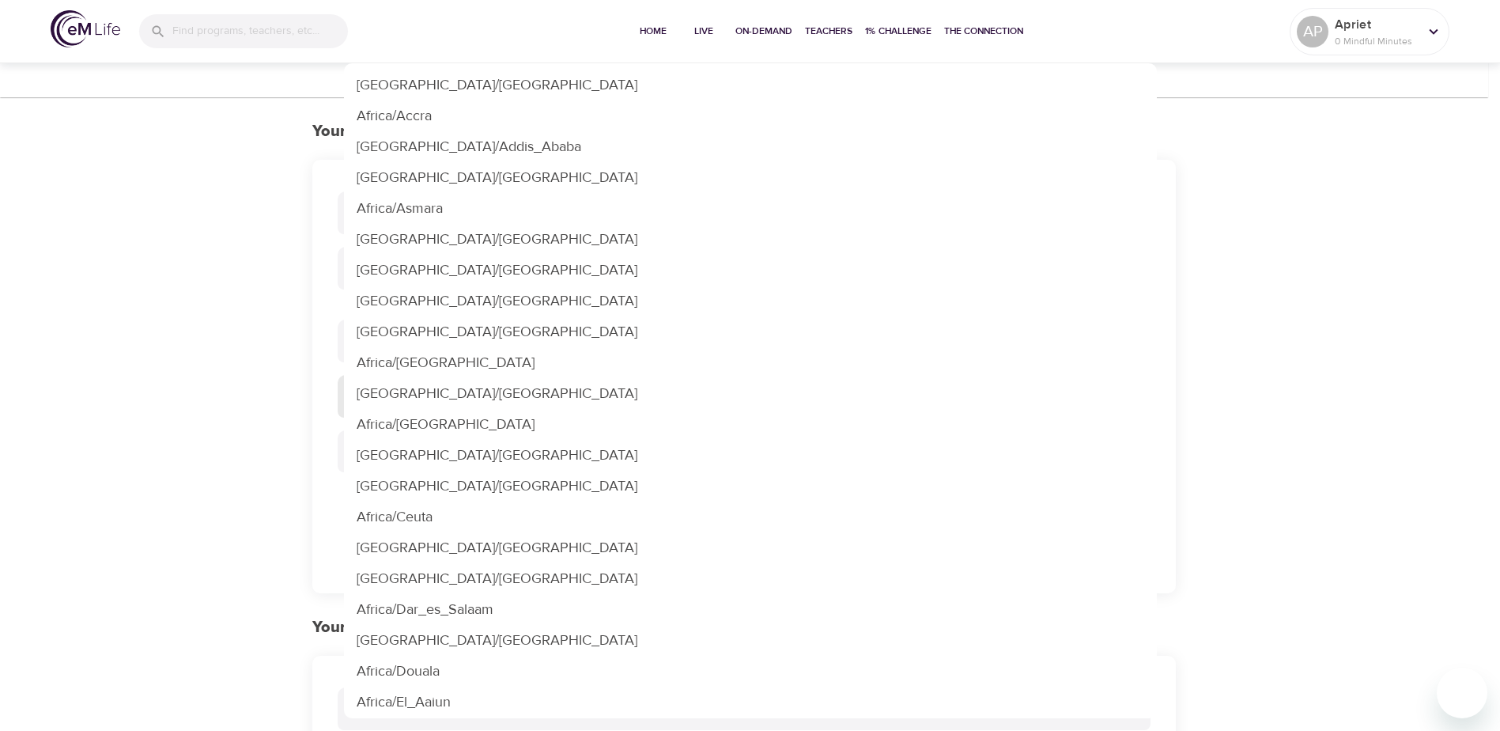
click at [821, 393] on body "Home Live On-Demand Teachers 1% Challenge The Connection AP Apriet 0 Mindful Mi…" at bounding box center [750, 588] width 1500 height 1177
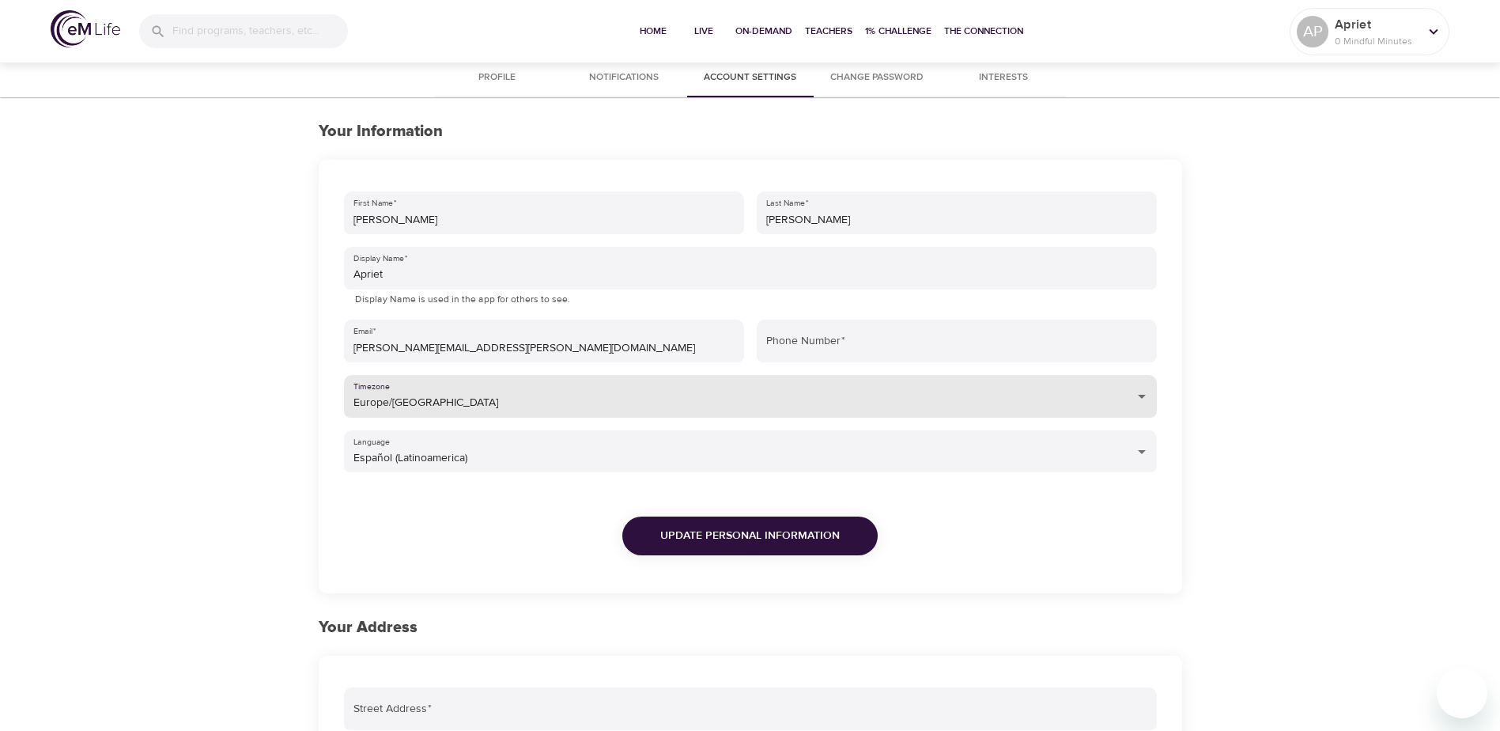
click at [792, 537] on span "Update Personal Information" at bounding box center [750, 536] width 180 height 20
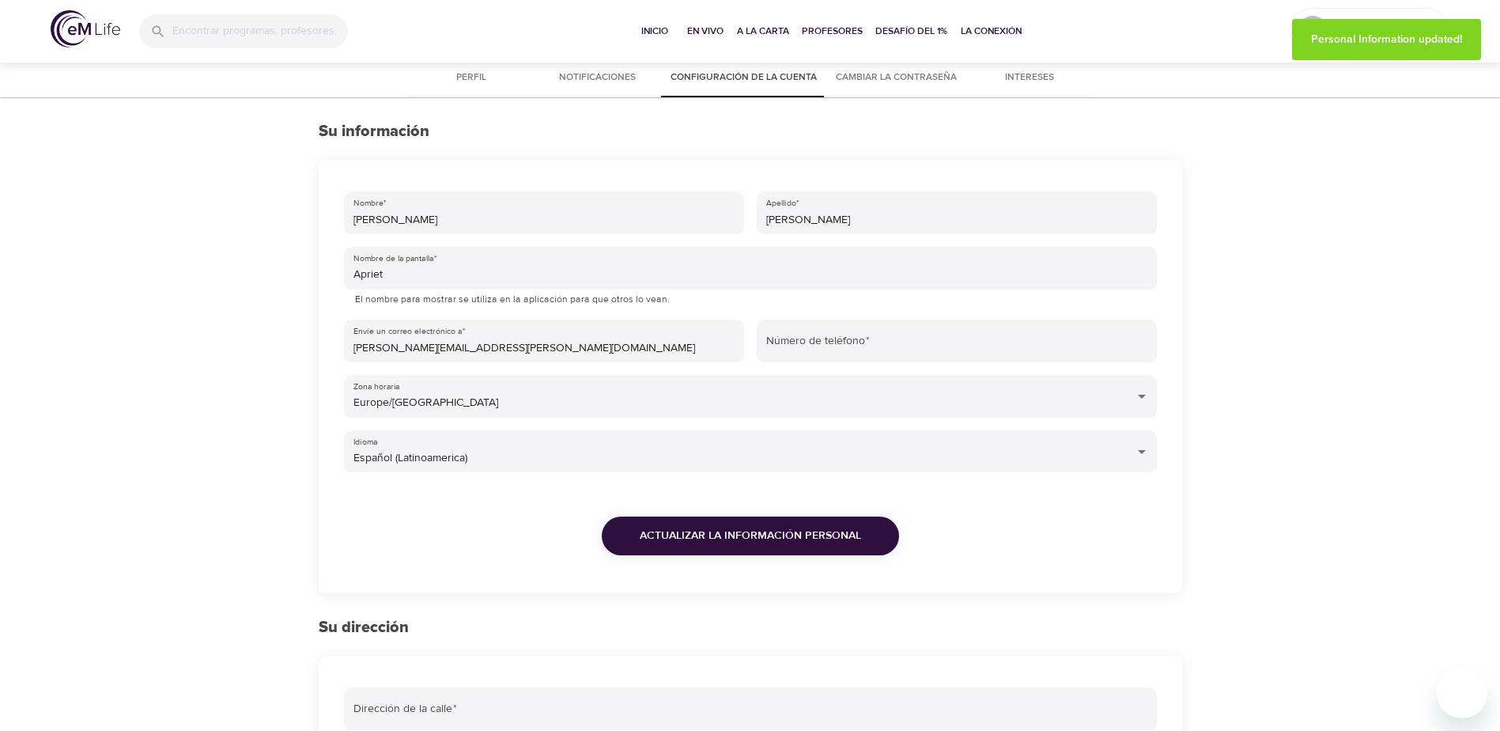
click at [1457, 324] on div "Perfil Notificaciones Configuración de la cuenta Cambiar la contraseña Interese…" at bounding box center [750, 618] width 1500 height 1118
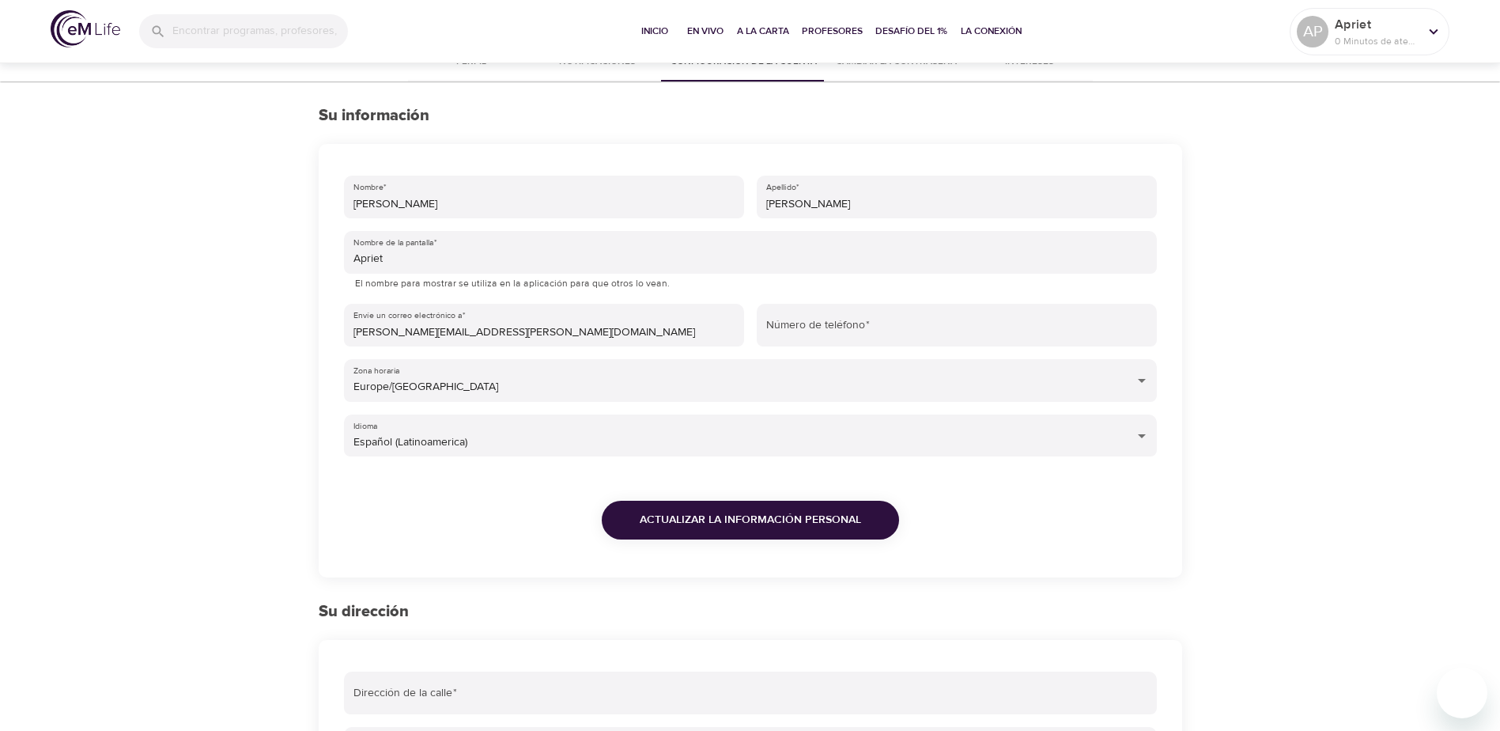
scroll to position [0, 0]
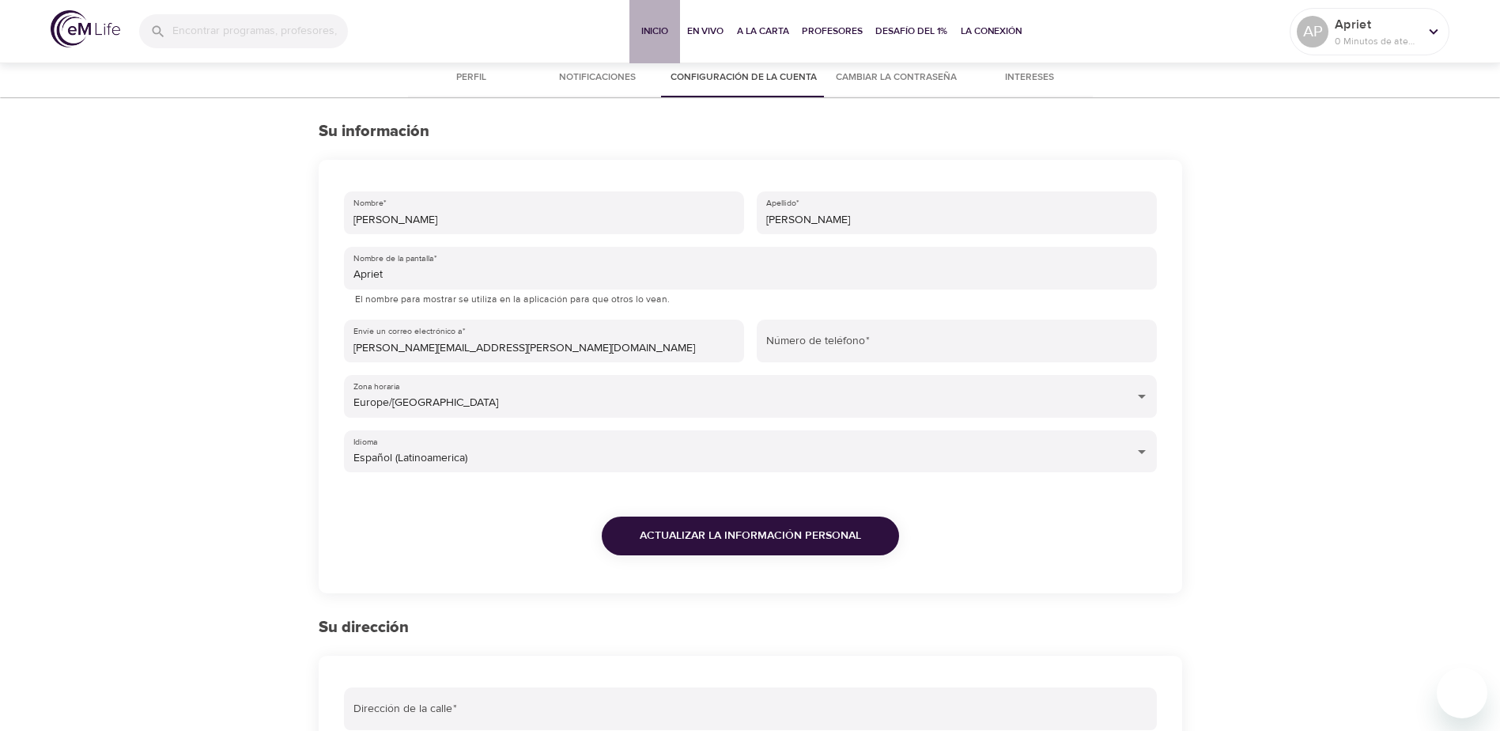
click at [642, 33] on span "Inicio" at bounding box center [655, 31] width 38 height 17
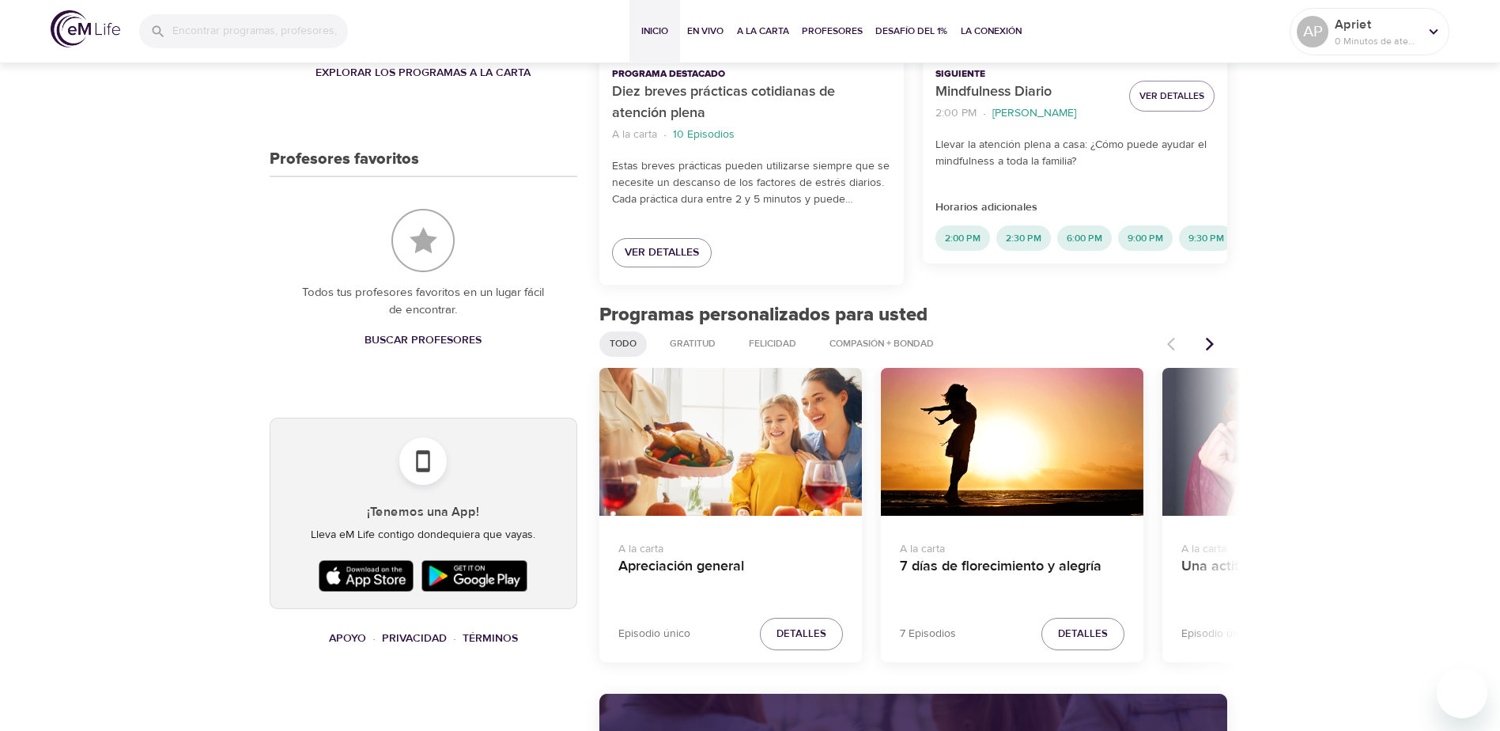
scroll to position [633, 0]
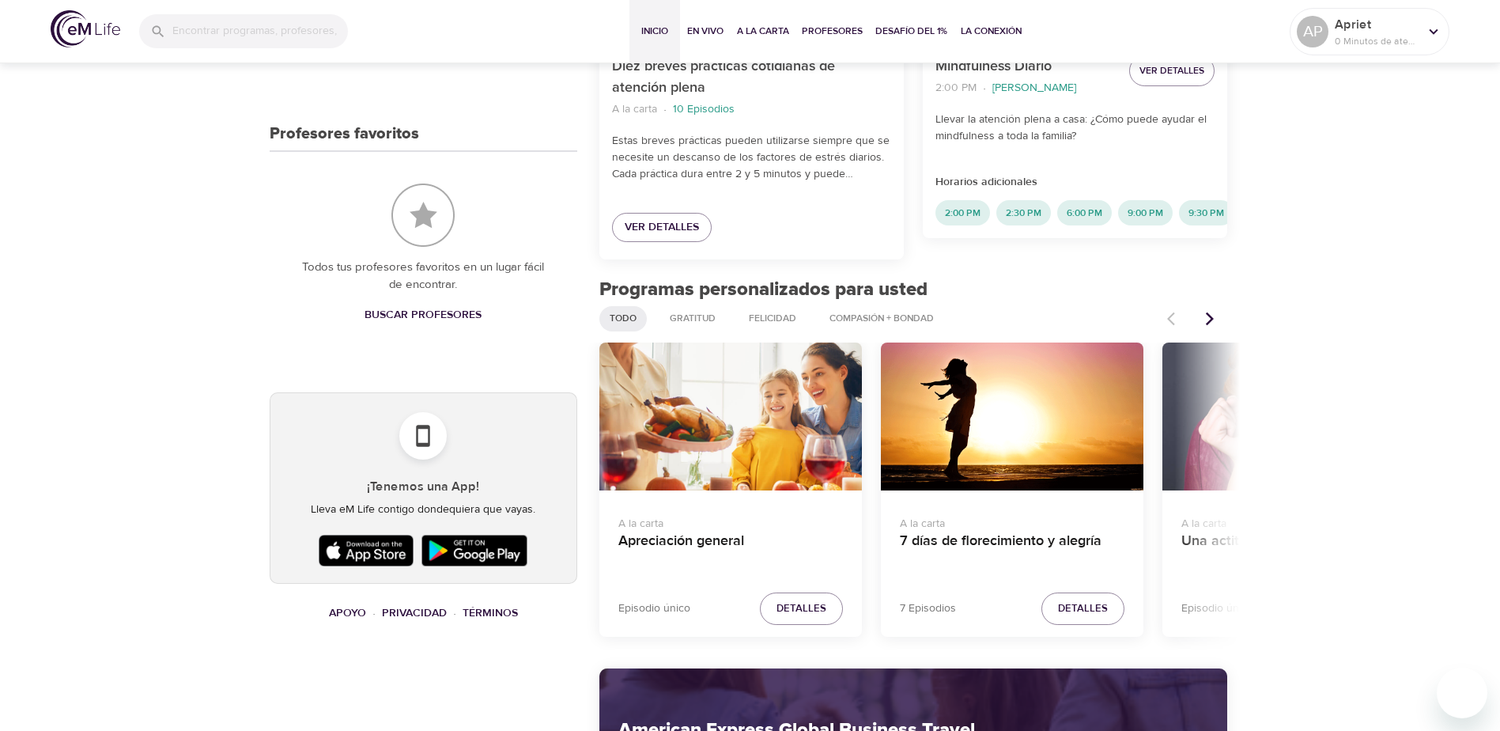
click at [369, 554] on img at bounding box center [366, 551] width 103 height 40
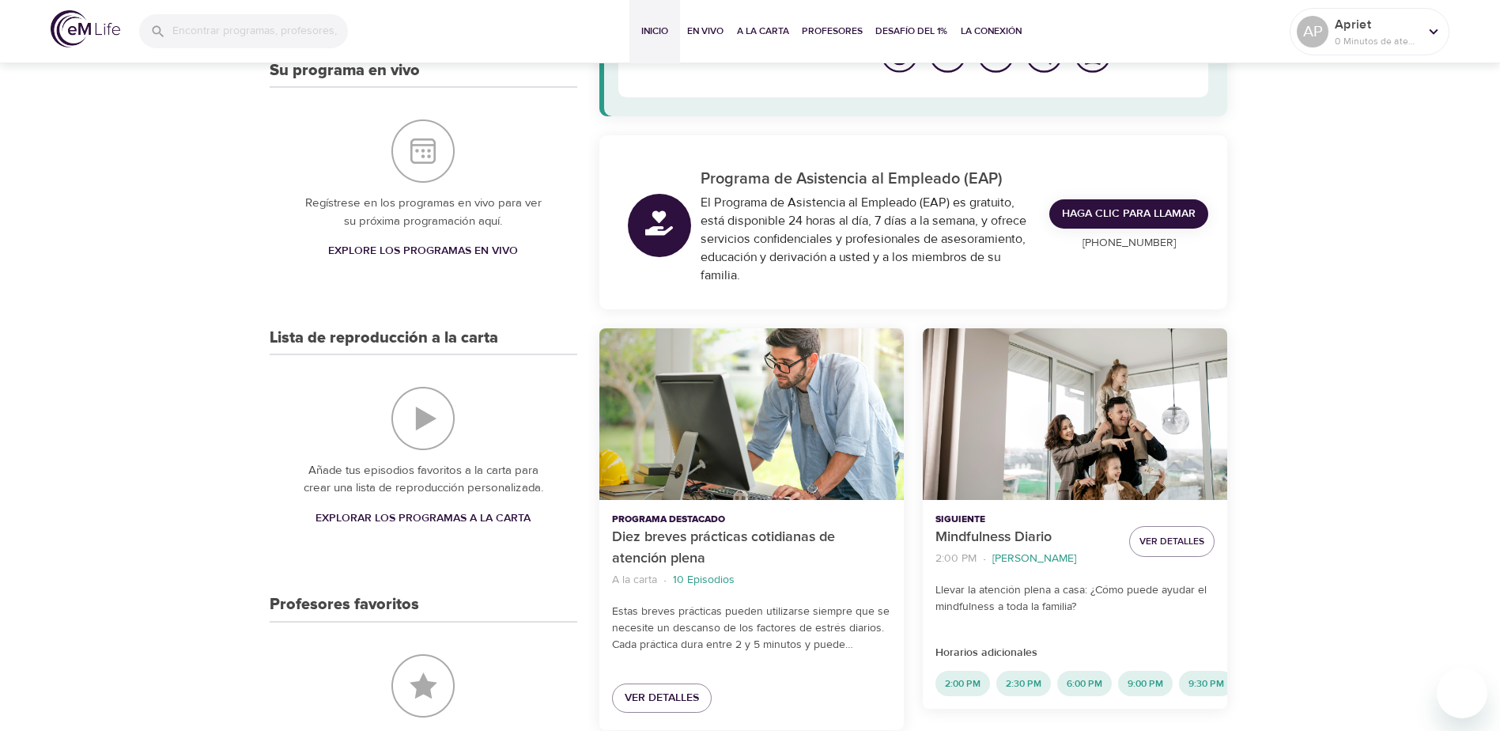
scroll to position [0, 0]
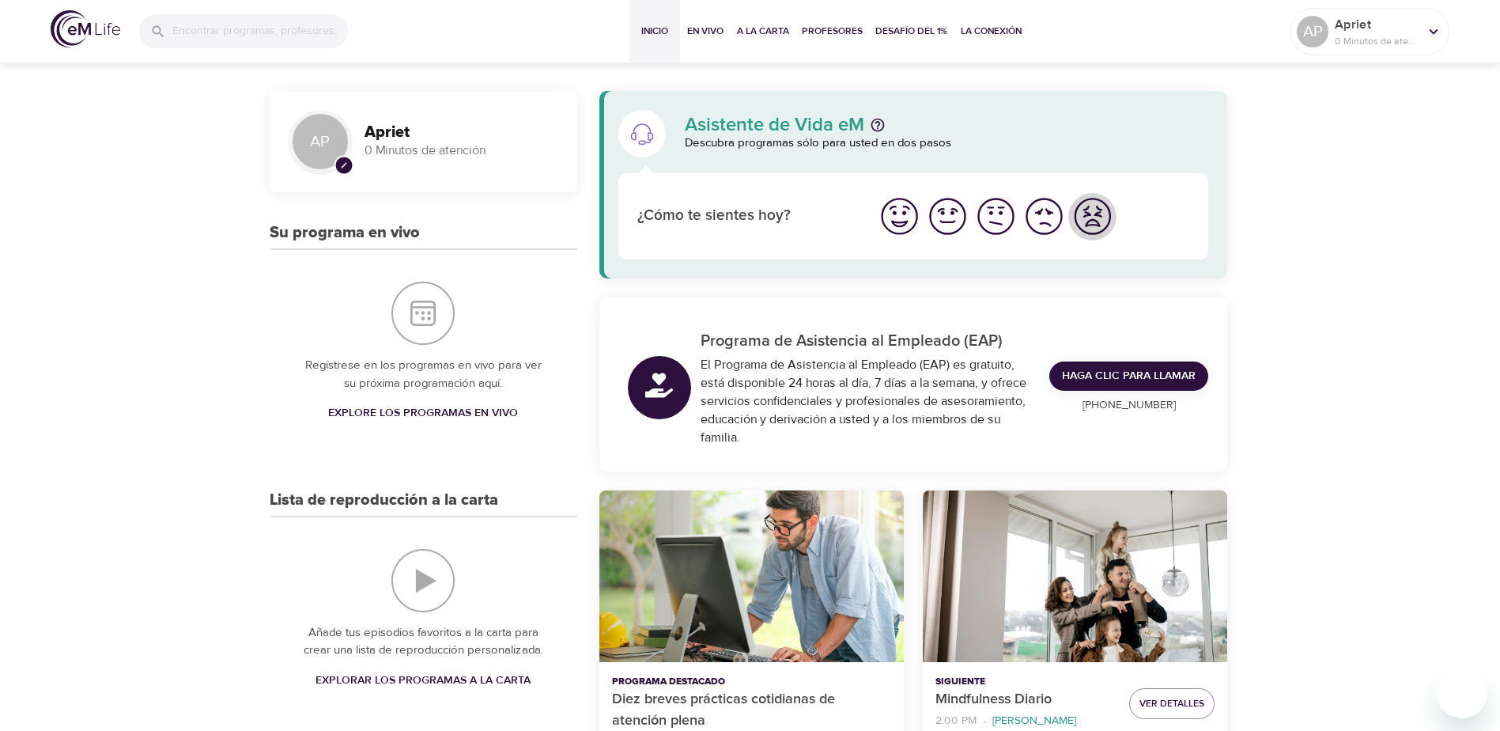
click at [1094, 227] on img "Me siento peor" at bounding box center [1092, 216] width 43 height 43
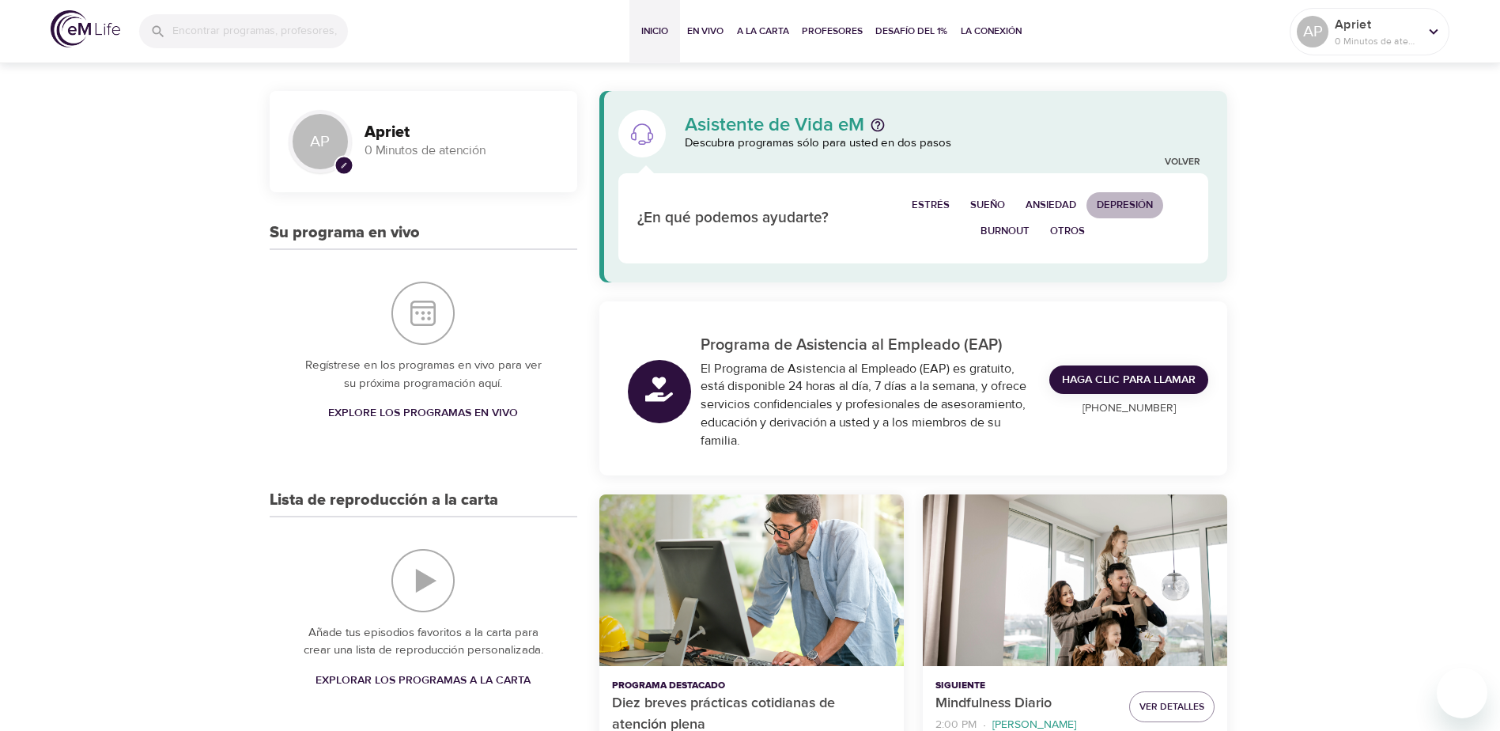
click at [1140, 198] on span "Depresión" at bounding box center [1125, 205] width 56 height 18
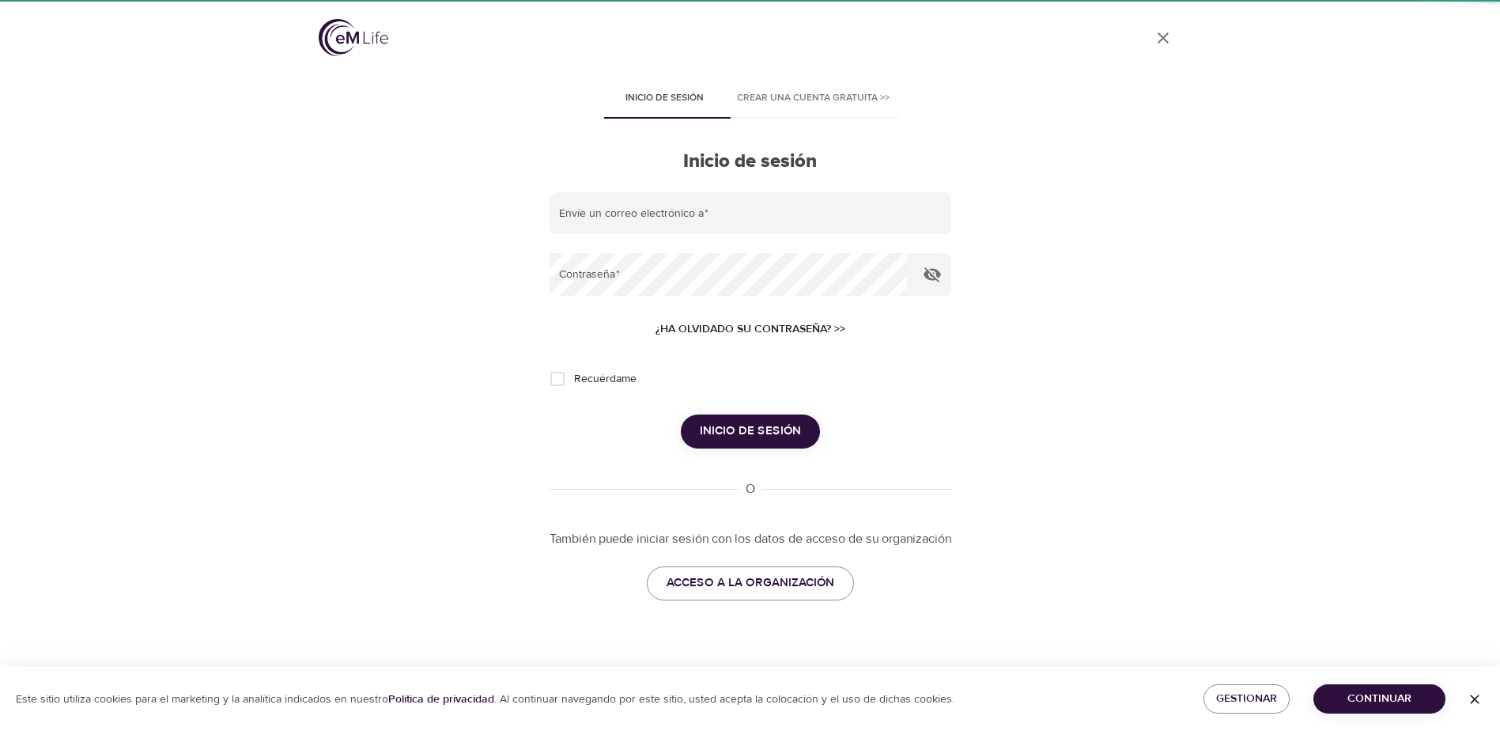
type input "alejandro.prieto@amexgbt.com"
